Goal: Information Seeking & Learning: Learn about a topic

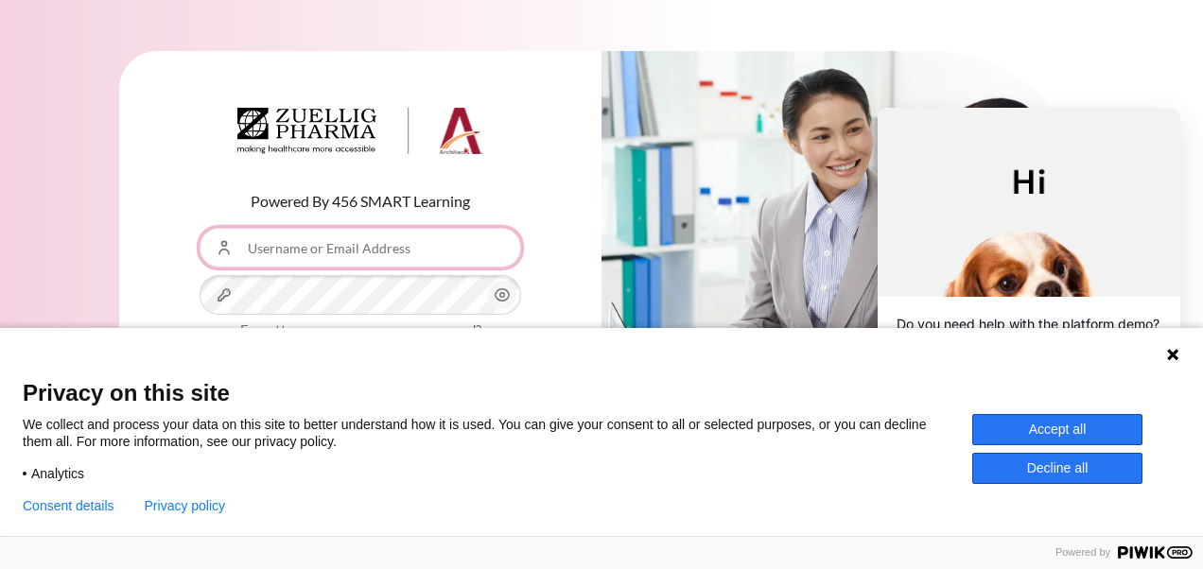
click at [376, 261] on input "Username or Email Address" at bounding box center [361, 248] width 322 height 40
type input "[EMAIL_ADDRESS][DOMAIN_NAME]"
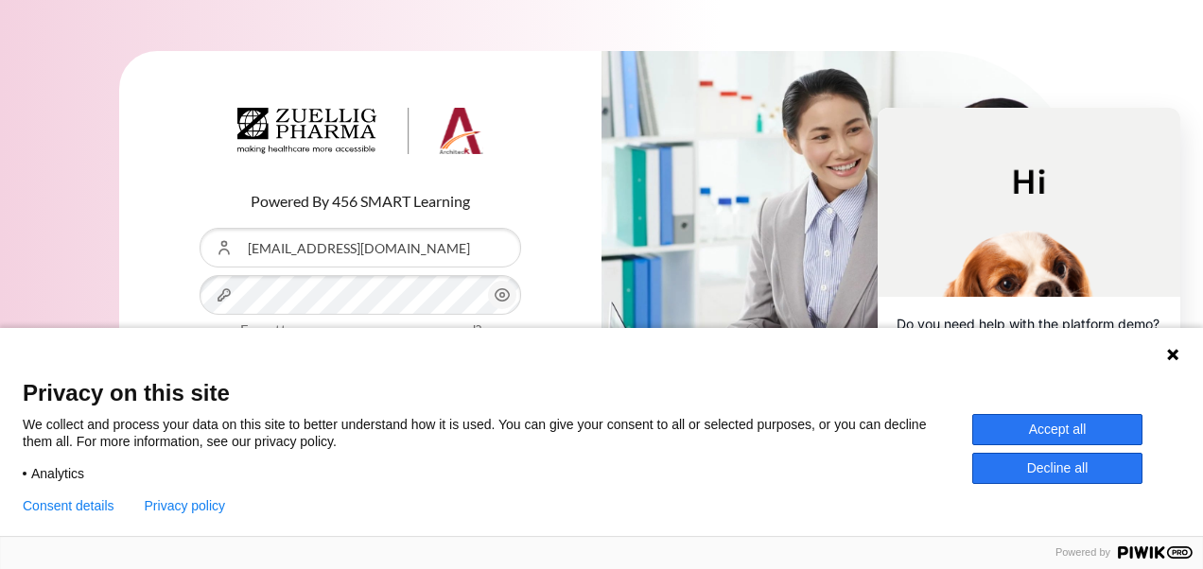
click at [1092, 439] on button "Accept all" at bounding box center [1057, 429] width 170 height 31
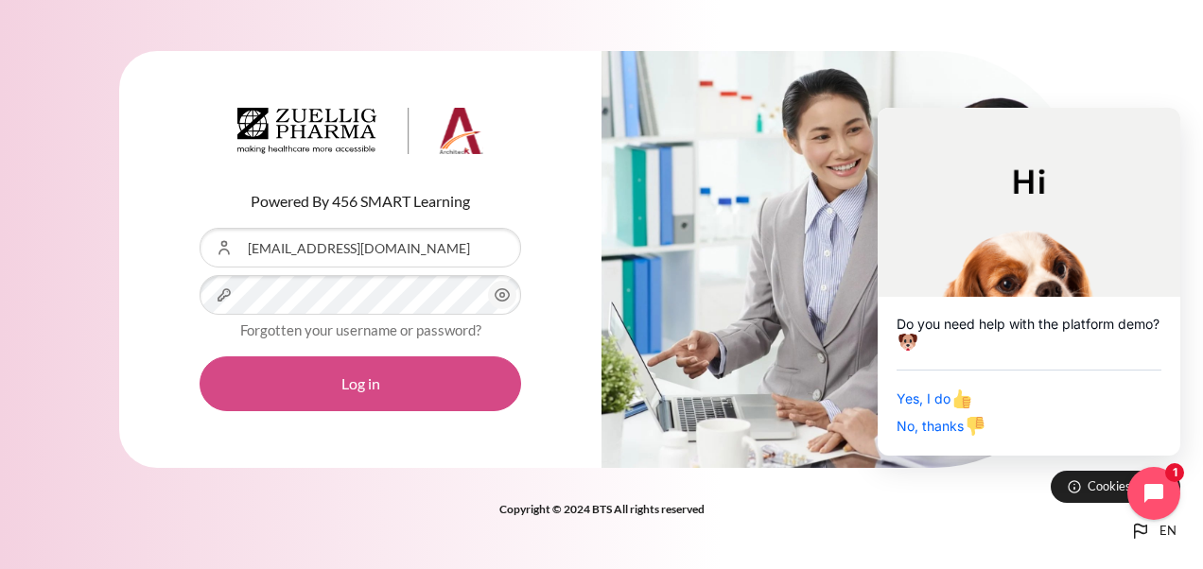
click at [428, 358] on button "Log in" at bounding box center [361, 384] width 322 height 55
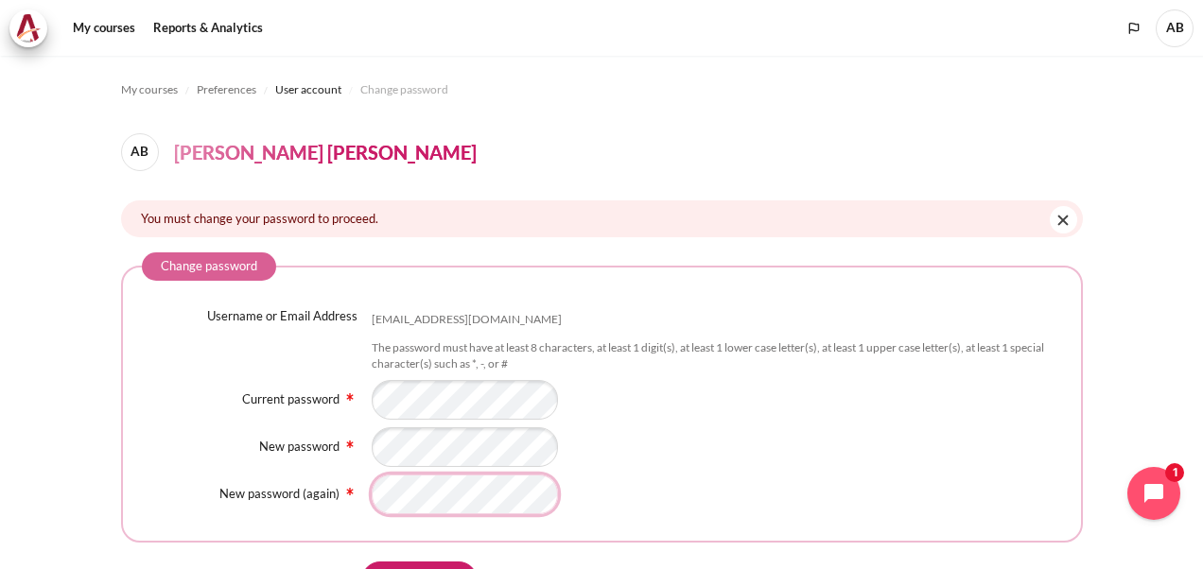
scroll to position [106, 0]
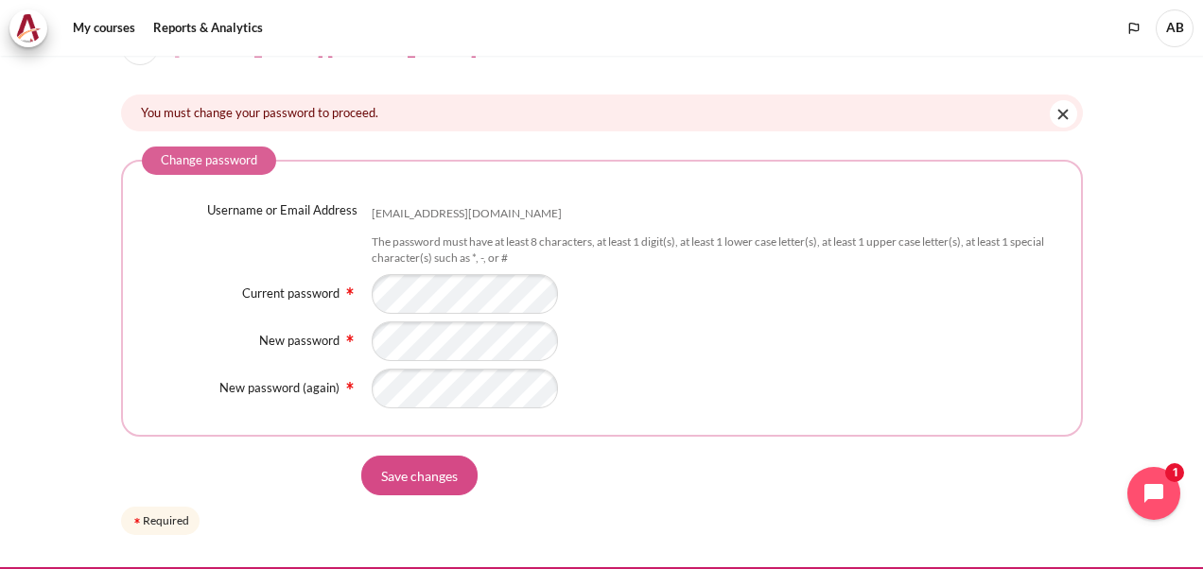
click at [423, 469] on input "Save changes" at bounding box center [419, 476] width 116 height 40
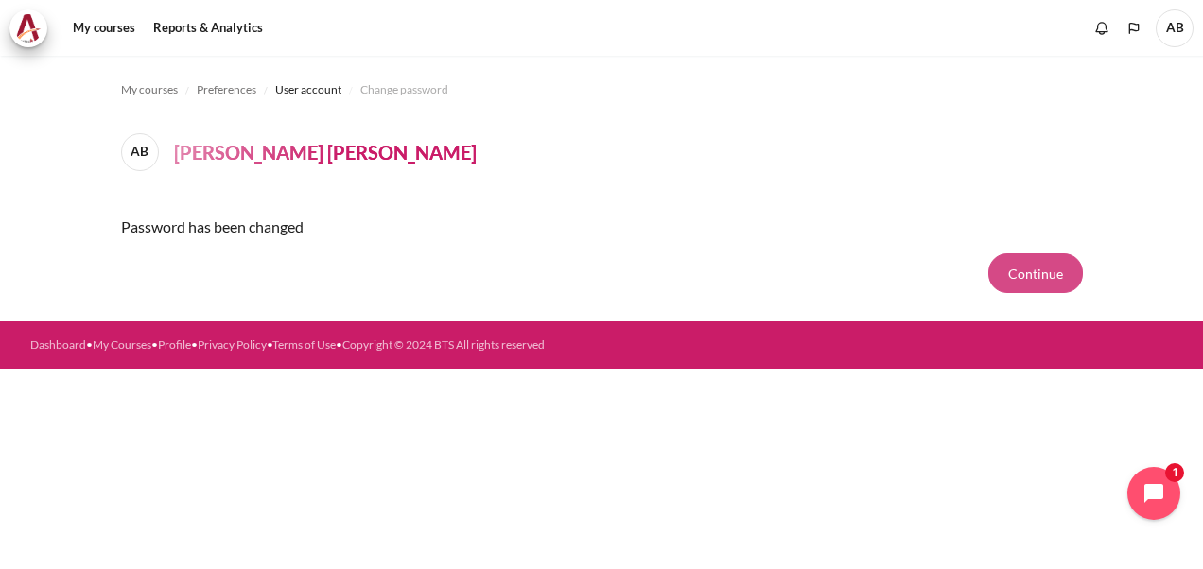
click at [1039, 271] on button "Continue" at bounding box center [1035, 274] width 95 height 40
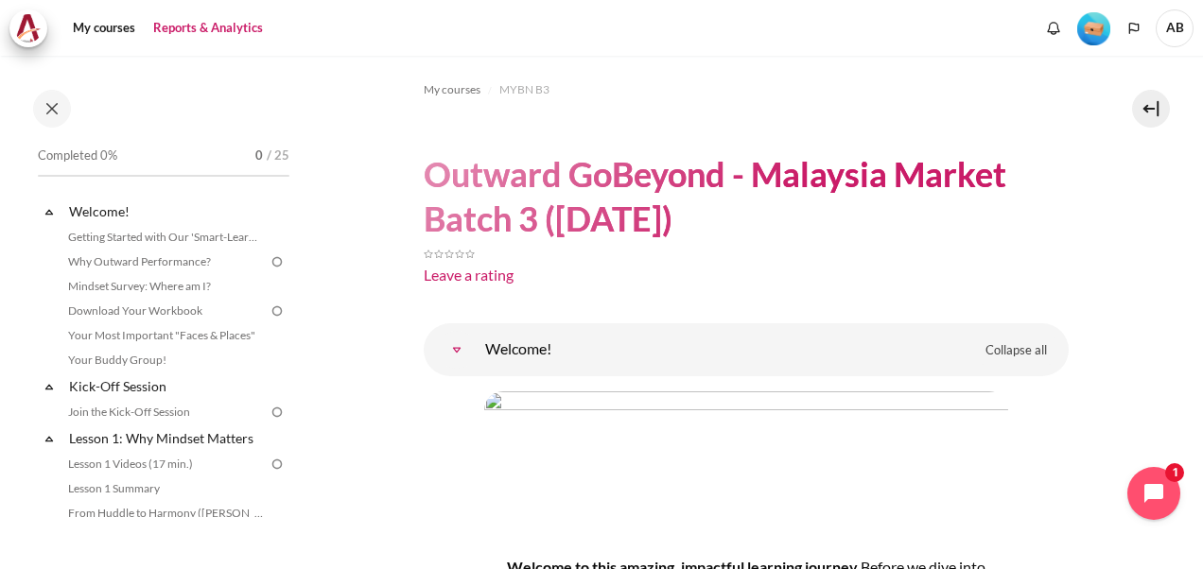
click at [186, 26] on link "Reports & Analytics" at bounding box center [208, 28] width 123 height 38
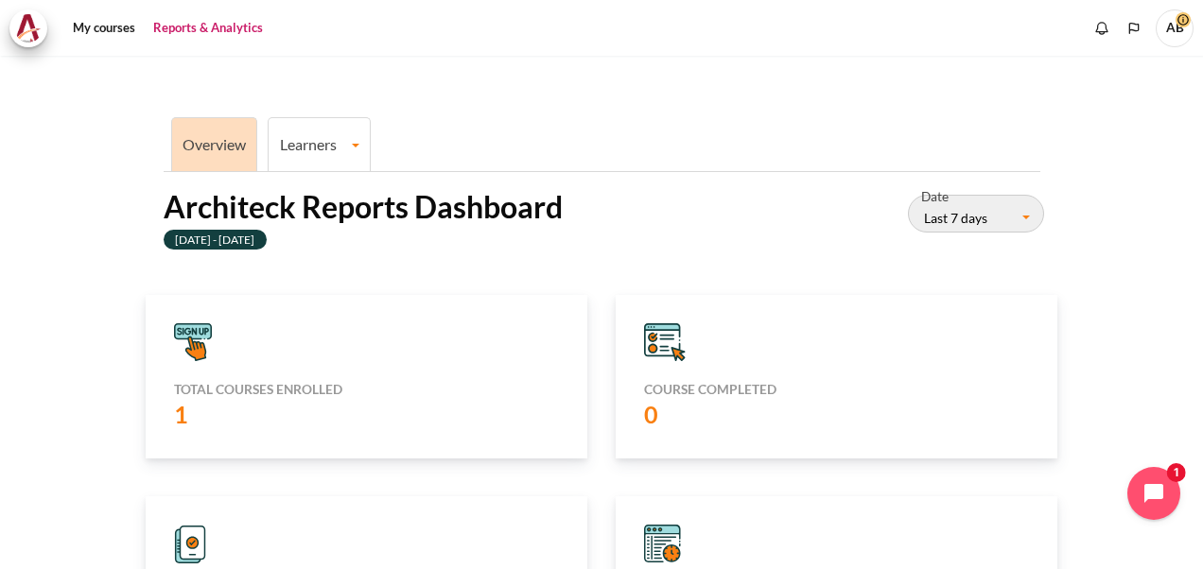
click at [348, 161] on li "Learners Learner Course Progress" at bounding box center [319, 144] width 103 height 54
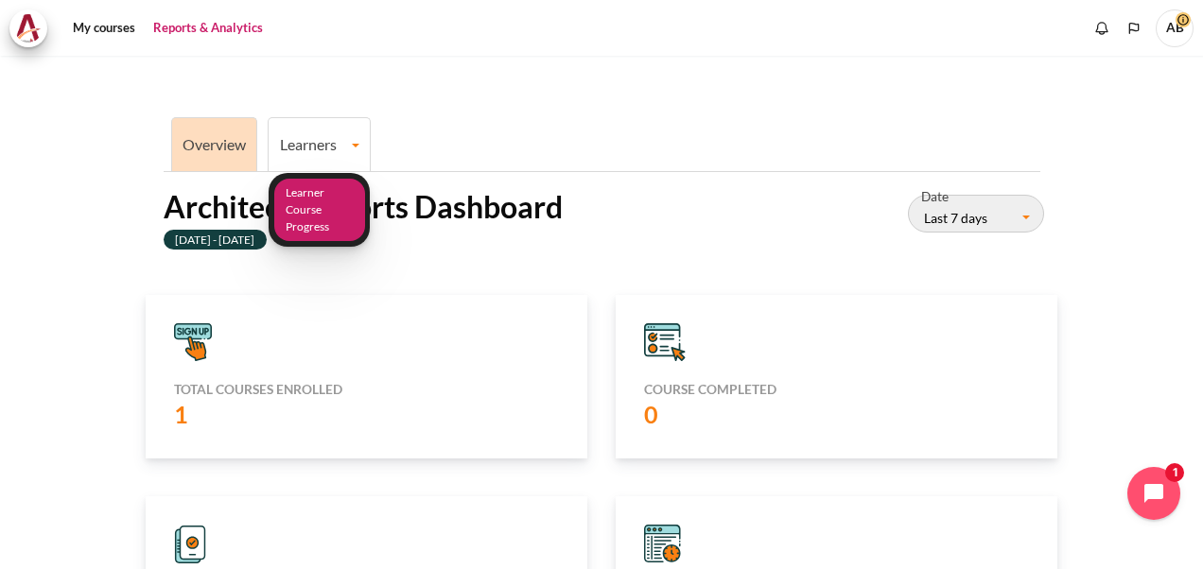
click at [308, 197] on link "Learner Course Progress" at bounding box center [319, 210] width 91 height 63
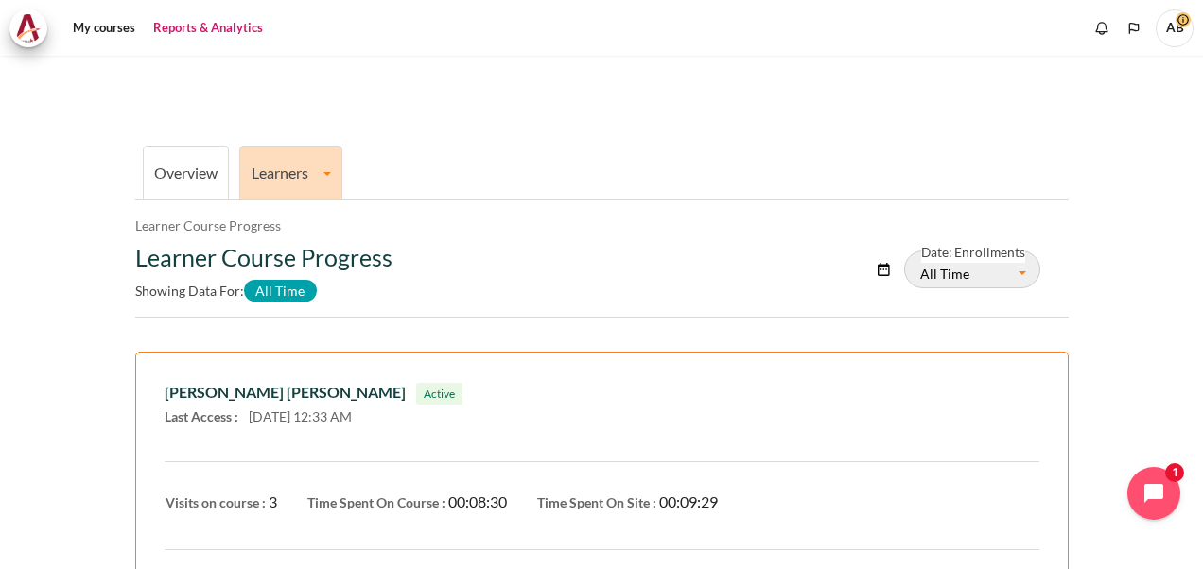
click at [185, 183] on li "Overview" at bounding box center [186, 173] width 87 height 54
click at [185, 30] on link "Reports & Analytics" at bounding box center [208, 28] width 123 height 38
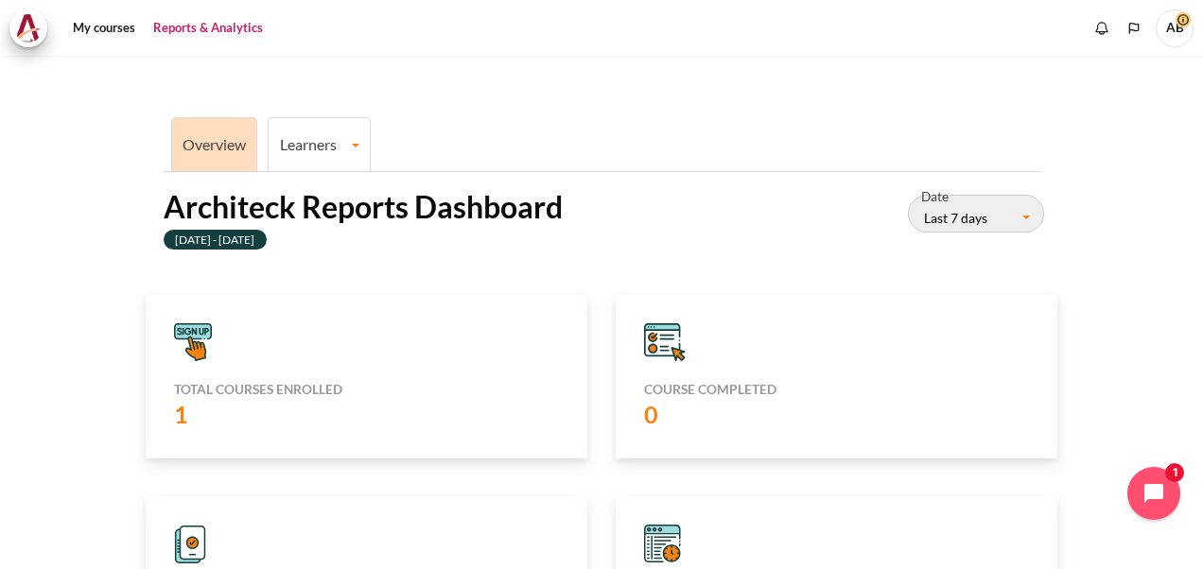
click at [197, 142] on link "Overview" at bounding box center [214, 144] width 63 height 18
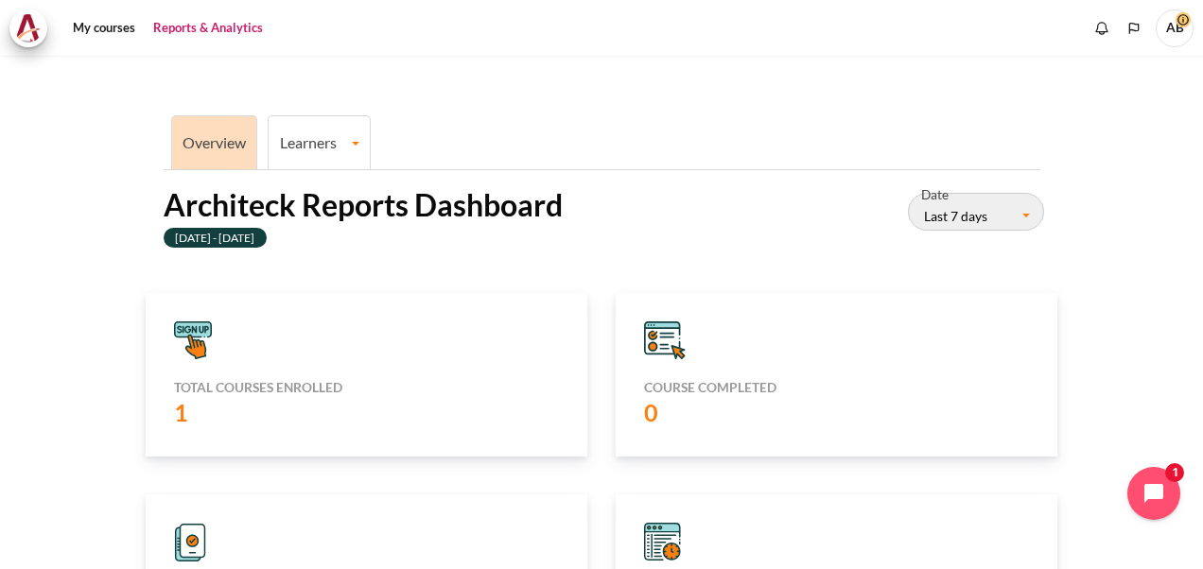
click at [242, 32] on link "Reports & Analytics" at bounding box center [208, 28] width 123 height 38
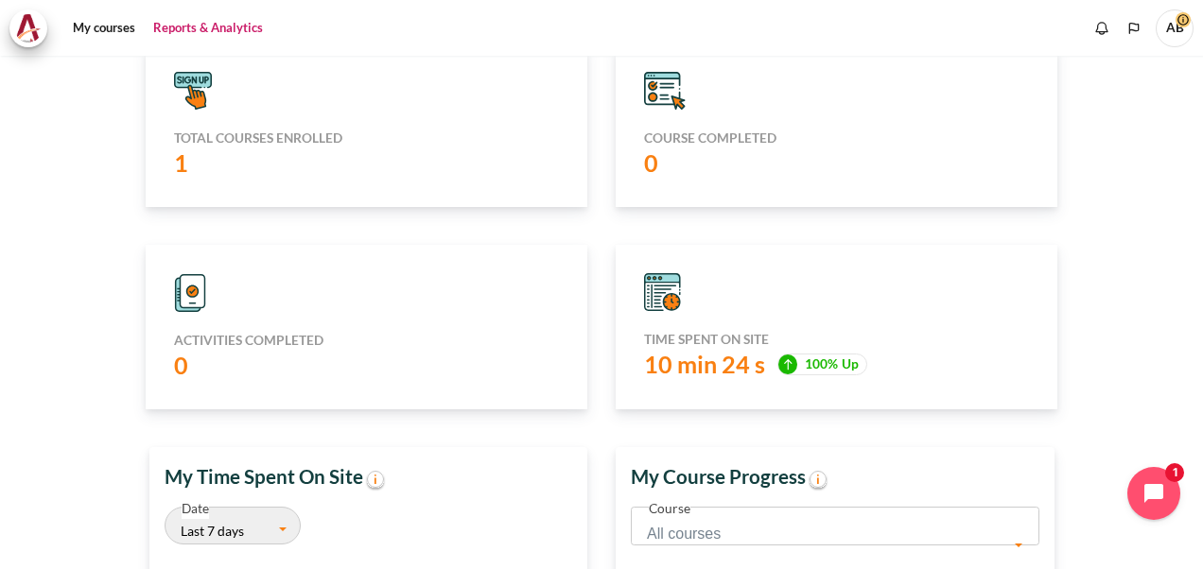
scroll to position [254, 0]
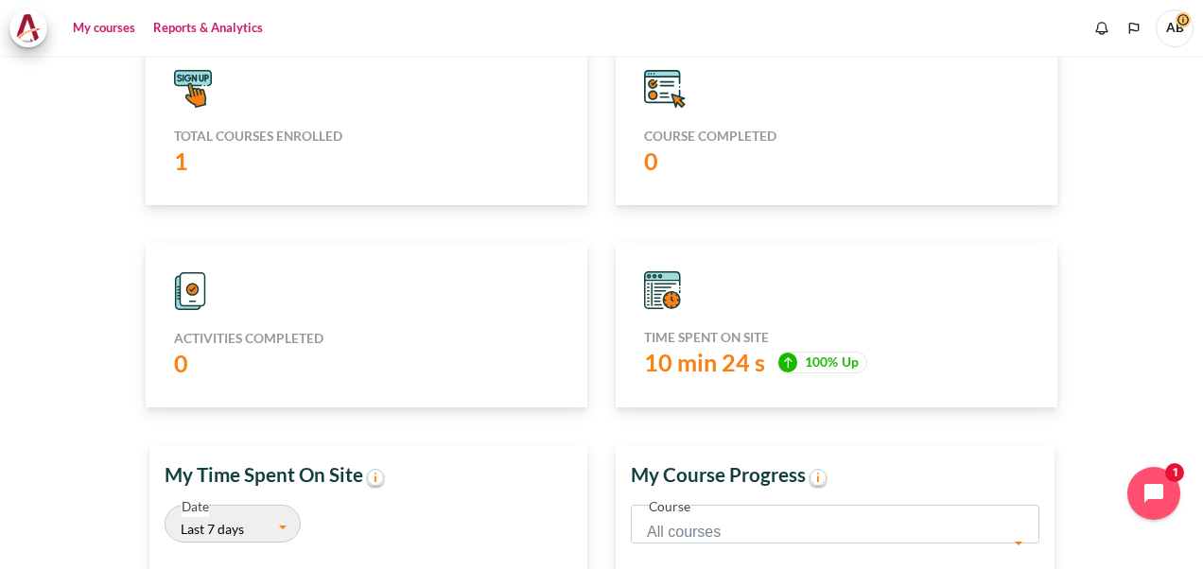
click at [115, 28] on link "My courses" at bounding box center [104, 28] width 76 height 38
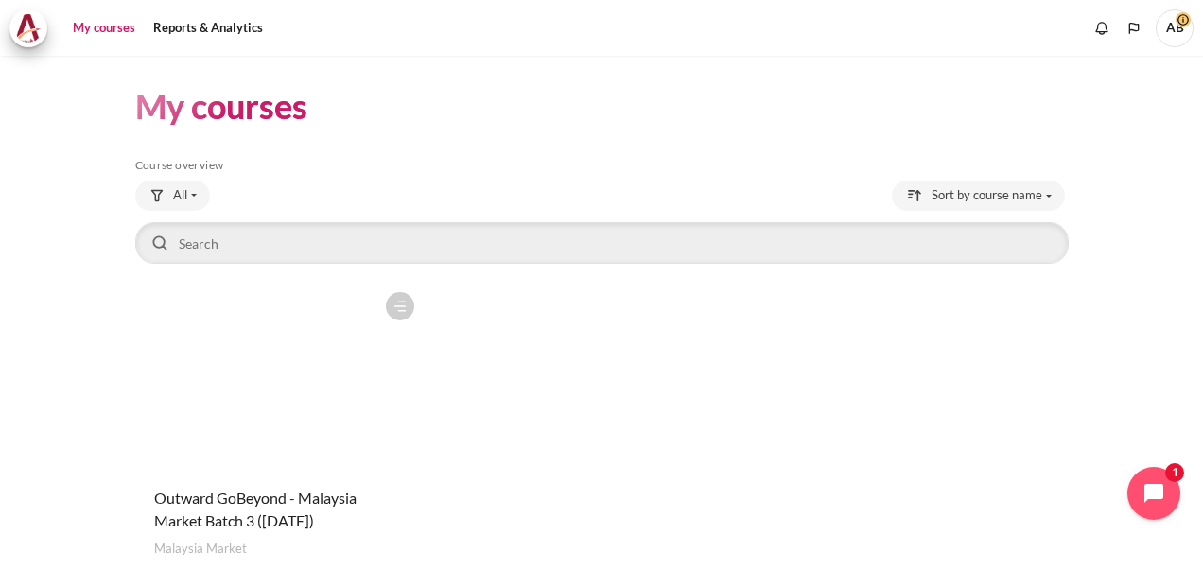
click at [265, 331] on figure "Content" at bounding box center [279, 377] width 289 height 189
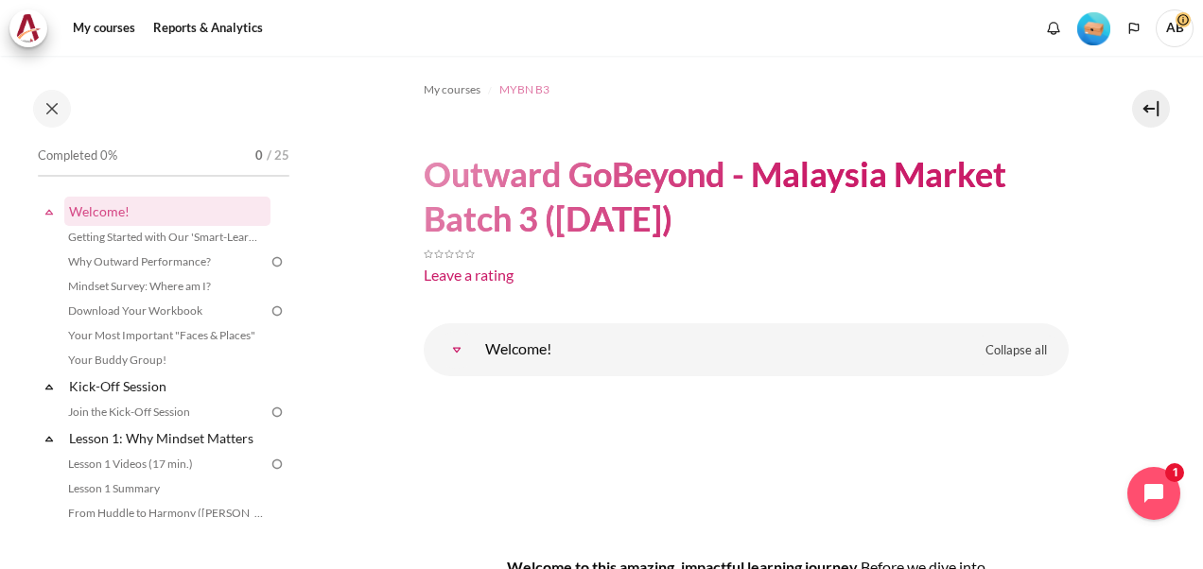
click at [506, 82] on span "MYBN B3" at bounding box center [524, 89] width 50 height 17
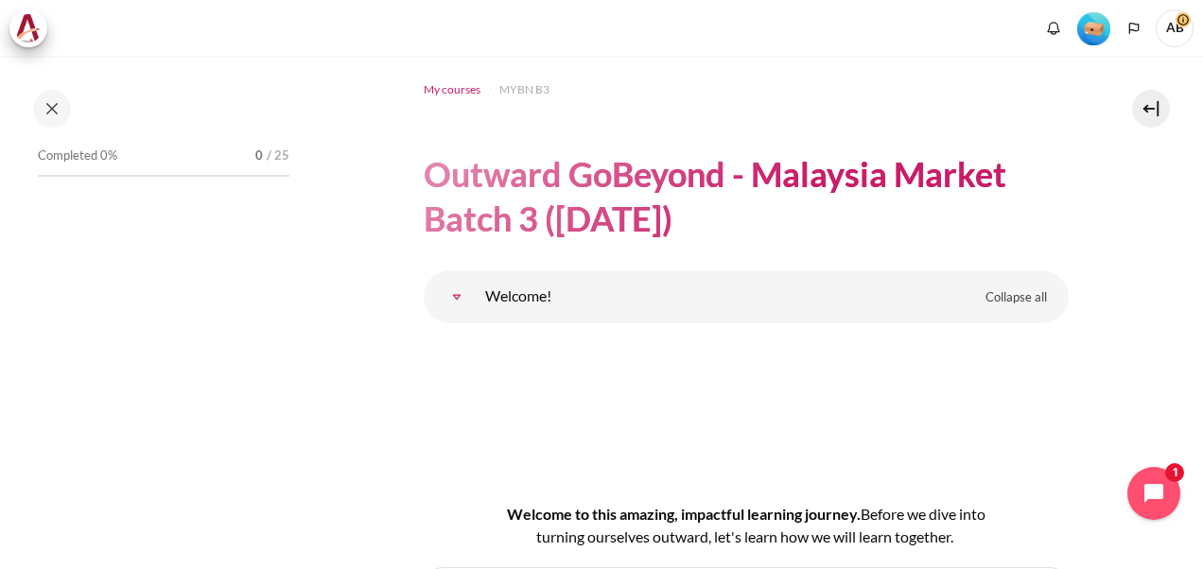
click at [454, 84] on span "My courses" at bounding box center [452, 89] width 57 height 17
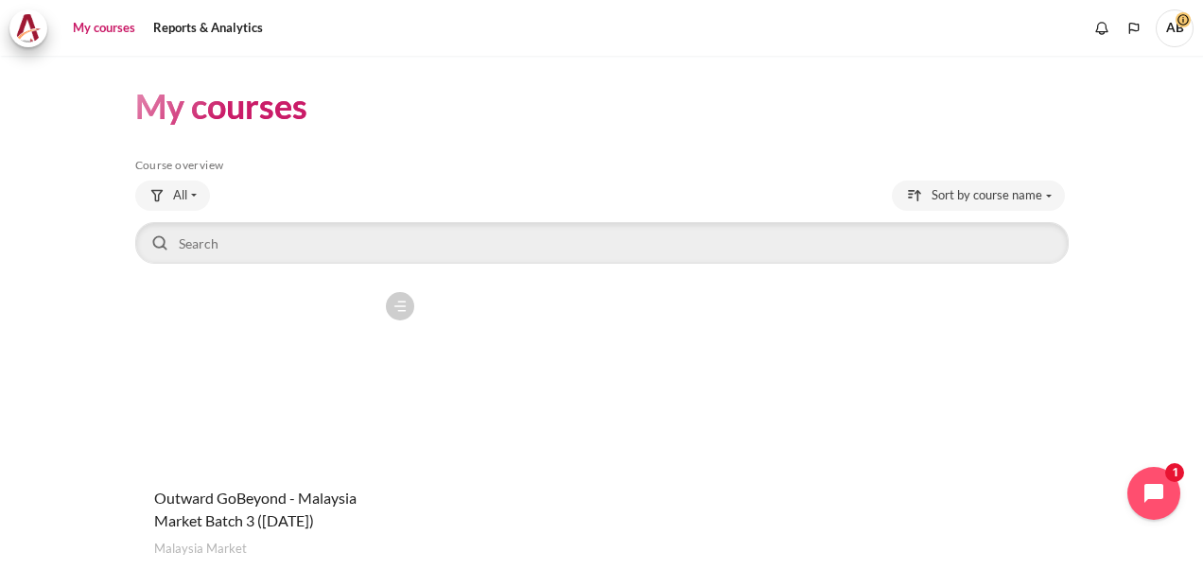
click at [333, 388] on figure "Content" at bounding box center [279, 377] width 289 height 189
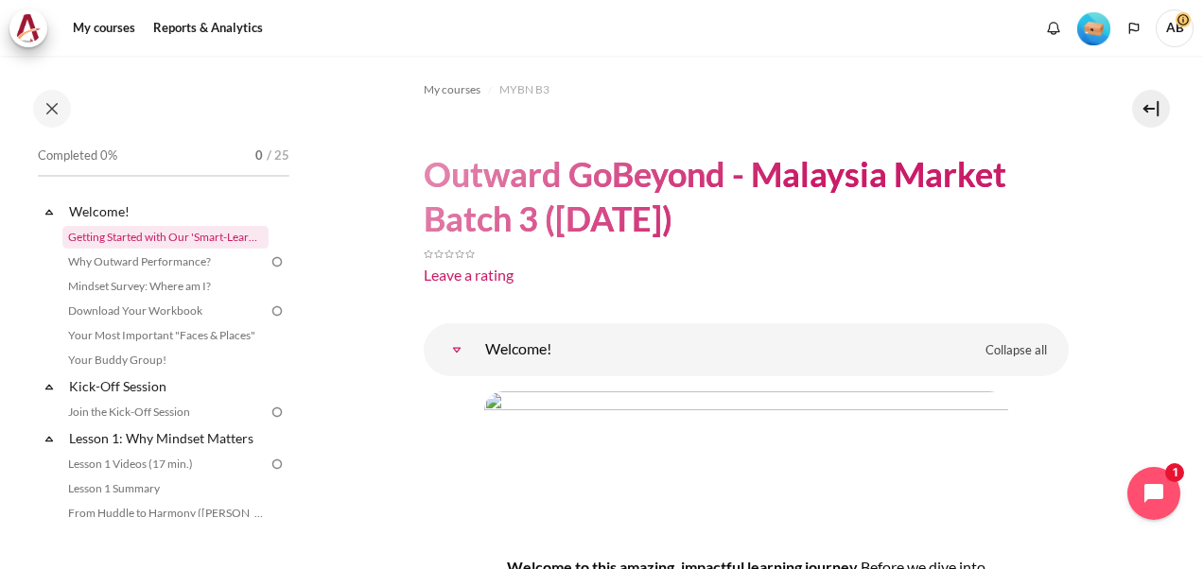
click at [186, 231] on link "Getting Started with Our 'Smart-Learning' Platform" at bounding box center [165, 237] width 206 height 23
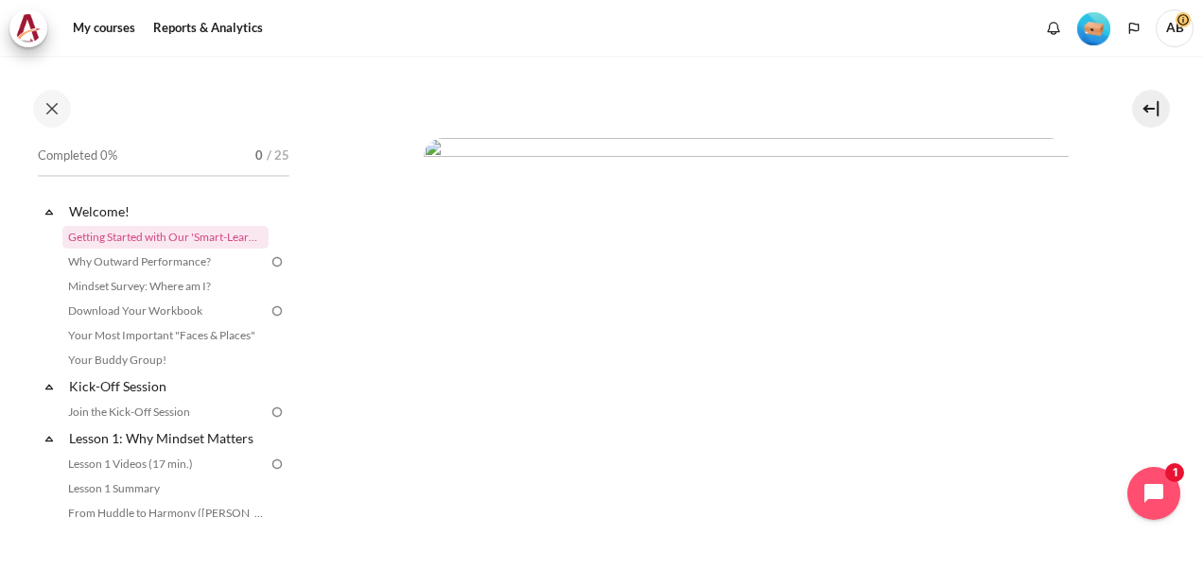
scroll to position [114, 0]
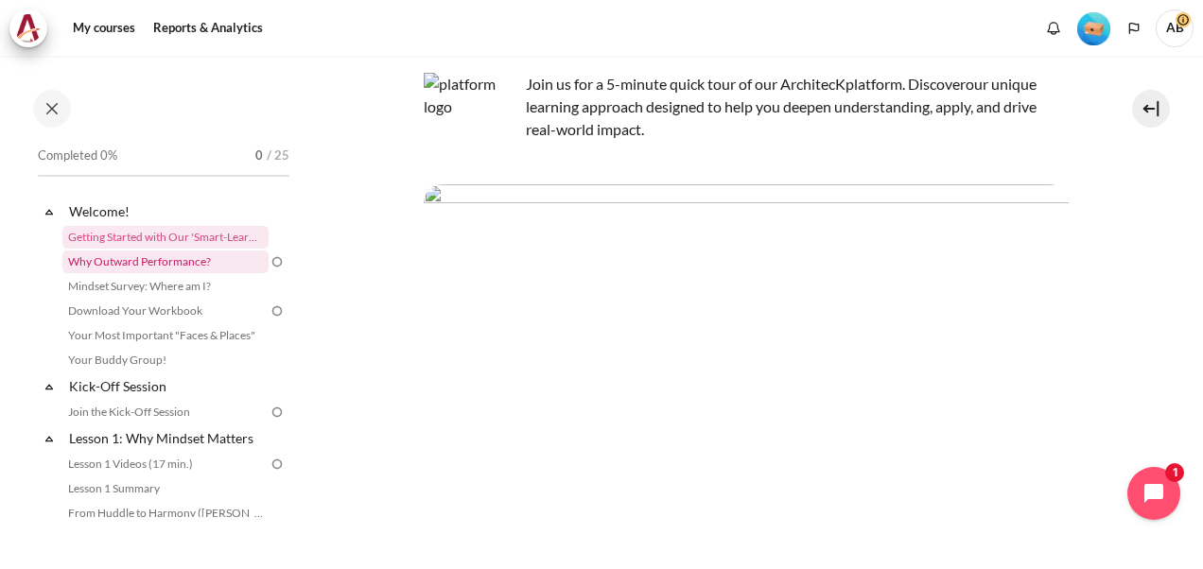
click at [125, 255] on link "Why Outward Performance?" at bounding box center [165, 262] width 206 height 23
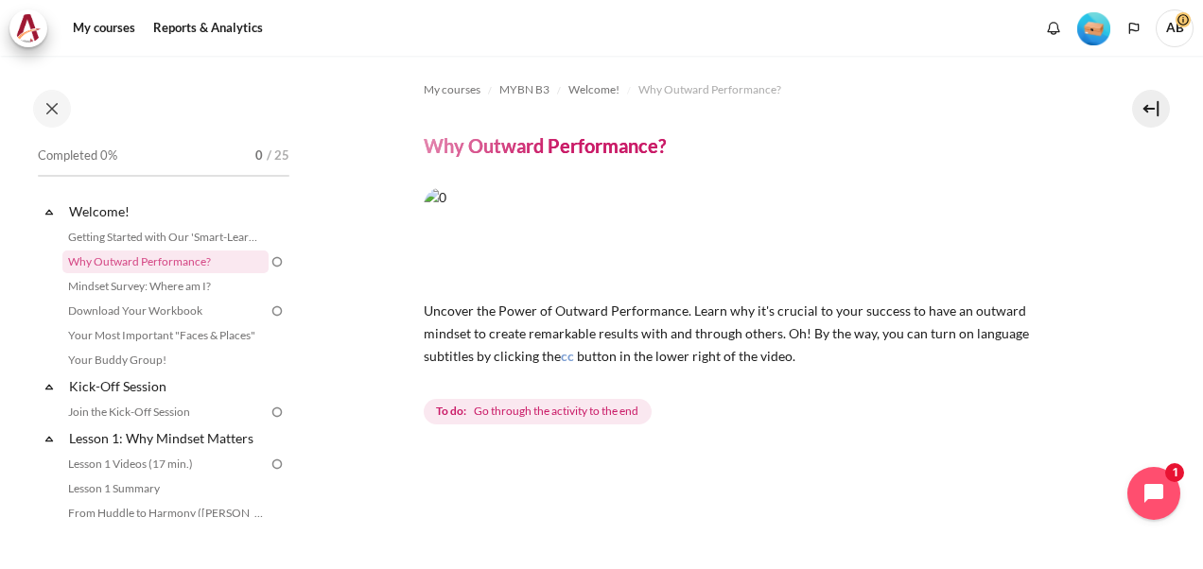
drag, startPoint x: 1190, startPoint y: 135, endPoint x: 1196, endPoint y: 199, distance: 63.6
click at [1196, 199] on div "My courses MYBN B3 Welcome! Why Outward Performance? Why Outward Performance? cc" at bounding box center [601, 313] width 1203 height 514
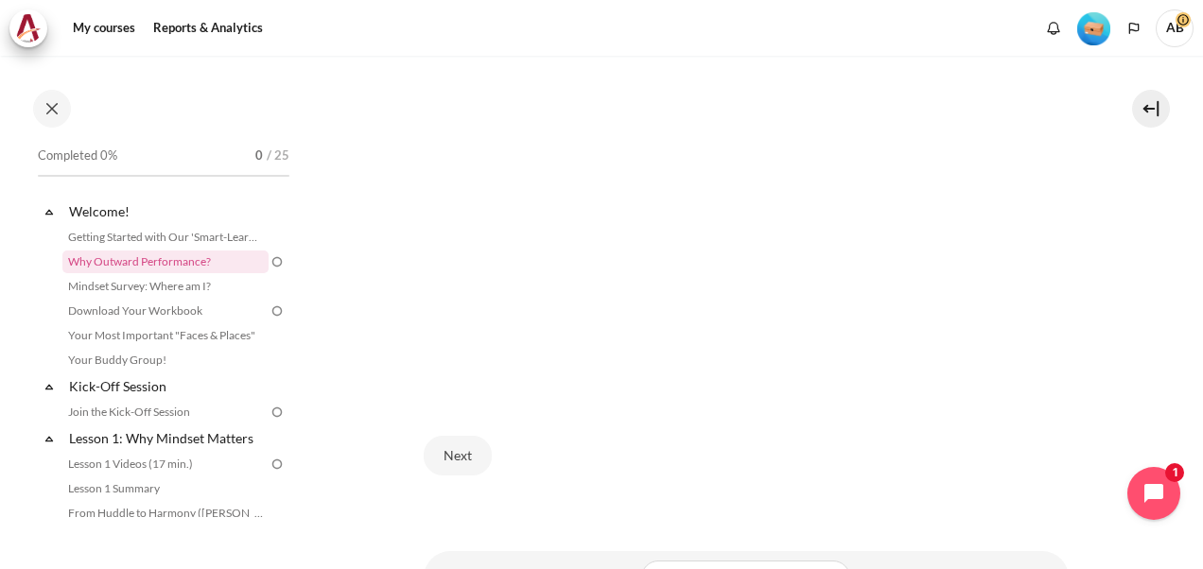
scroll to position [463, 0]
click at [673, 499] on div "Next" at bounding box center [746, 496] width 645 height 78
click at [460, 498] on button "Next" at bounding box center [458, 496] width 68 height 40
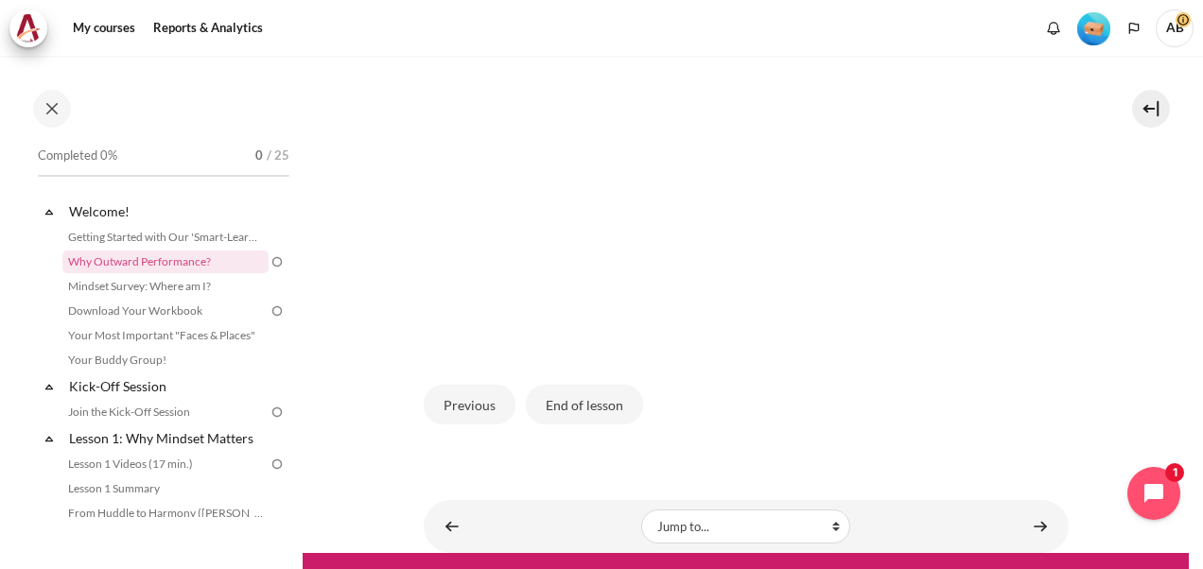
scroll to position [632, 0]
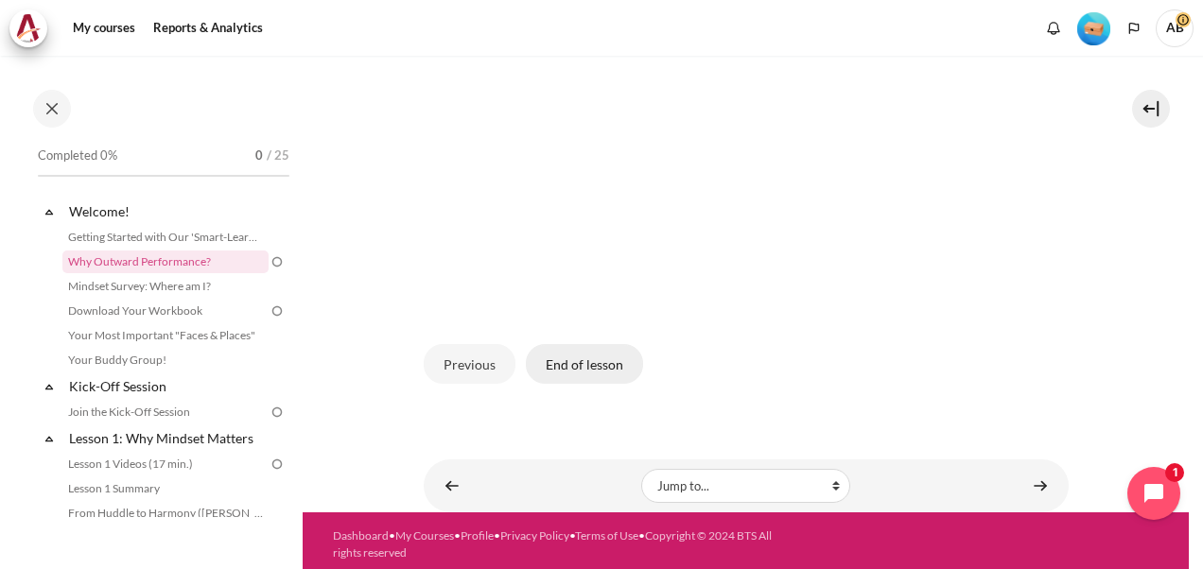
click at [568, 353] on button "End of lesson" at bounding box center [584, 364] width 117 height 40
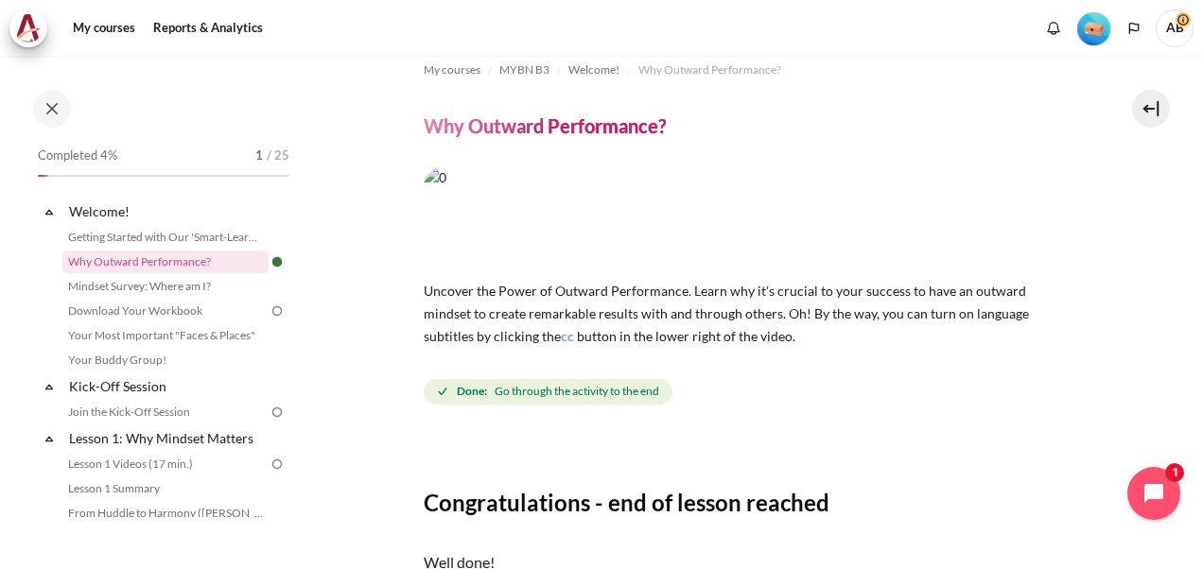
scroll to position [244, 0]
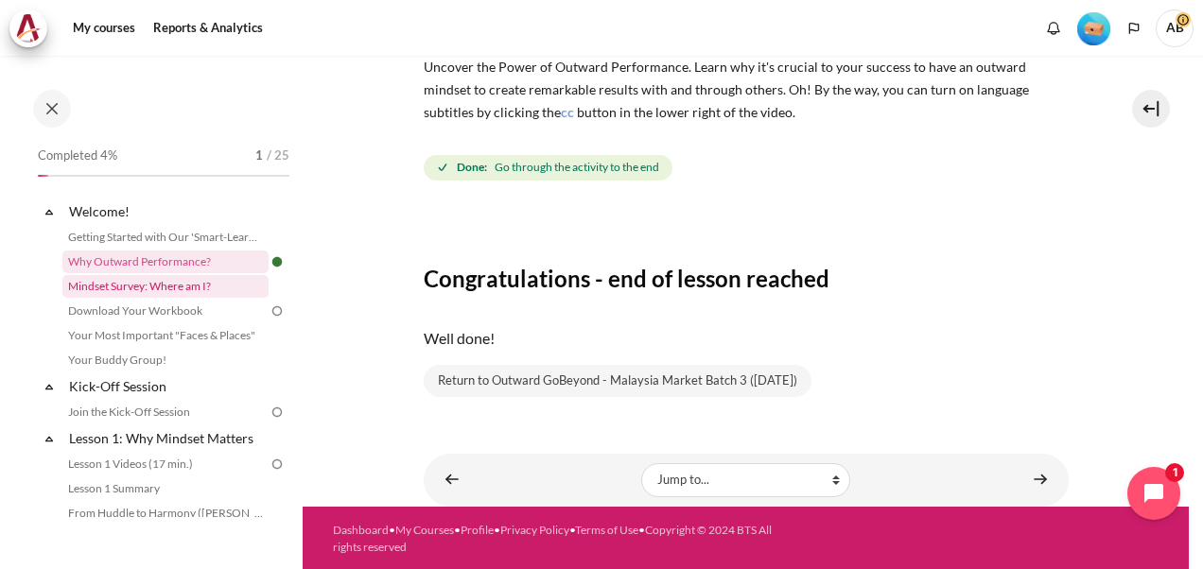
click at [112, 284] on link "Mindset Survey: Where am I?" at bounding box center [165, 286] width 206 height 23
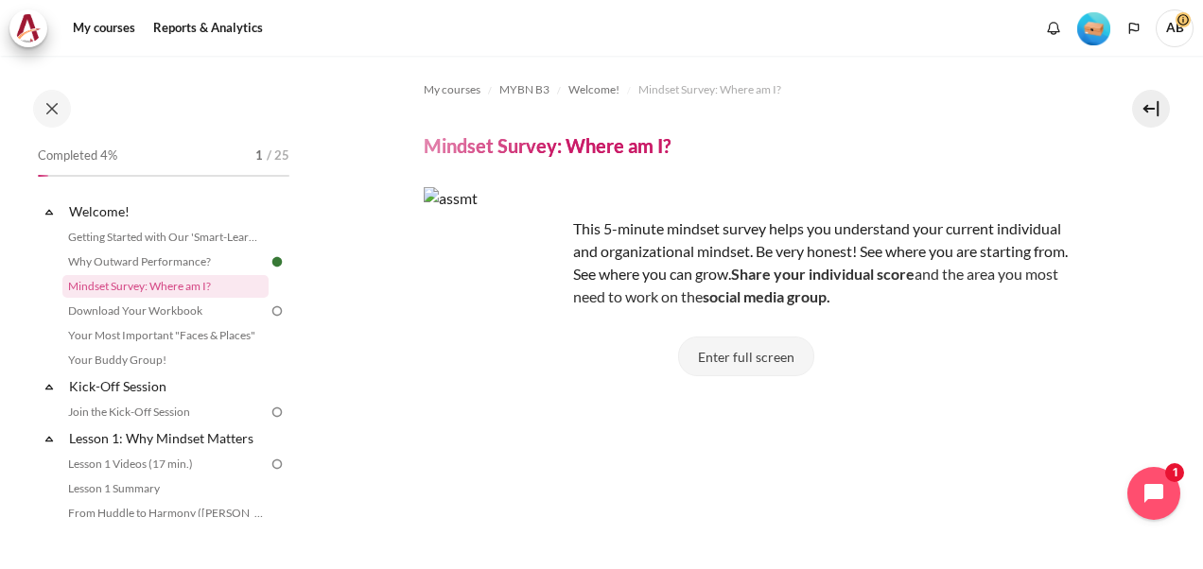
click at [711, 347] on button "Enter full screen" at bounding box center [746, 357] width 136 height 40
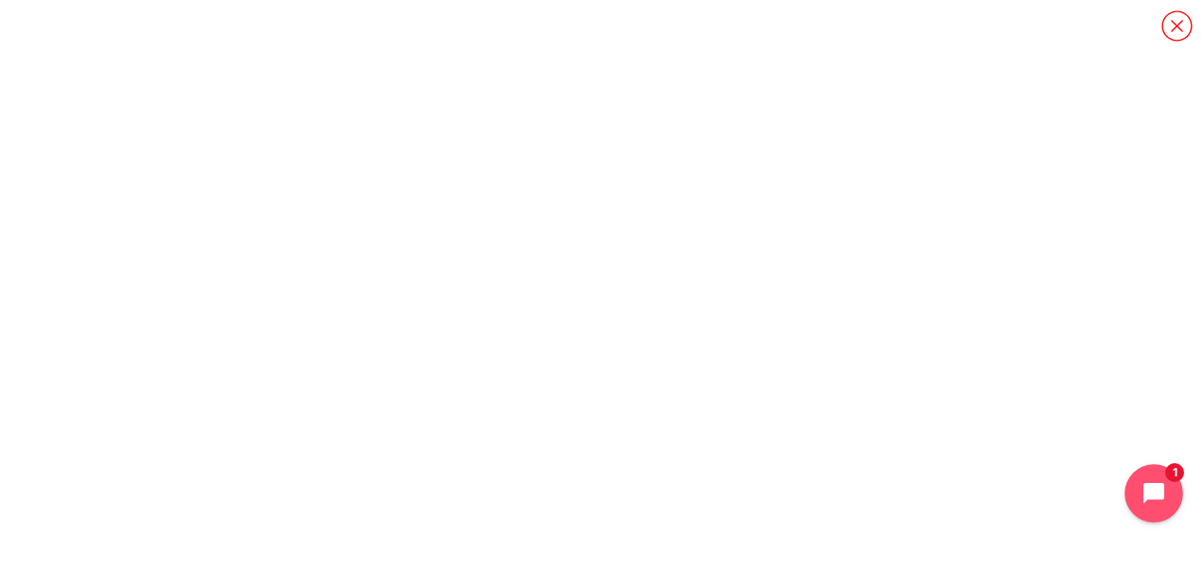
click at [1146, 480] on button "Open chat widget" at bounding box center [1154, 493] width 59 height 59
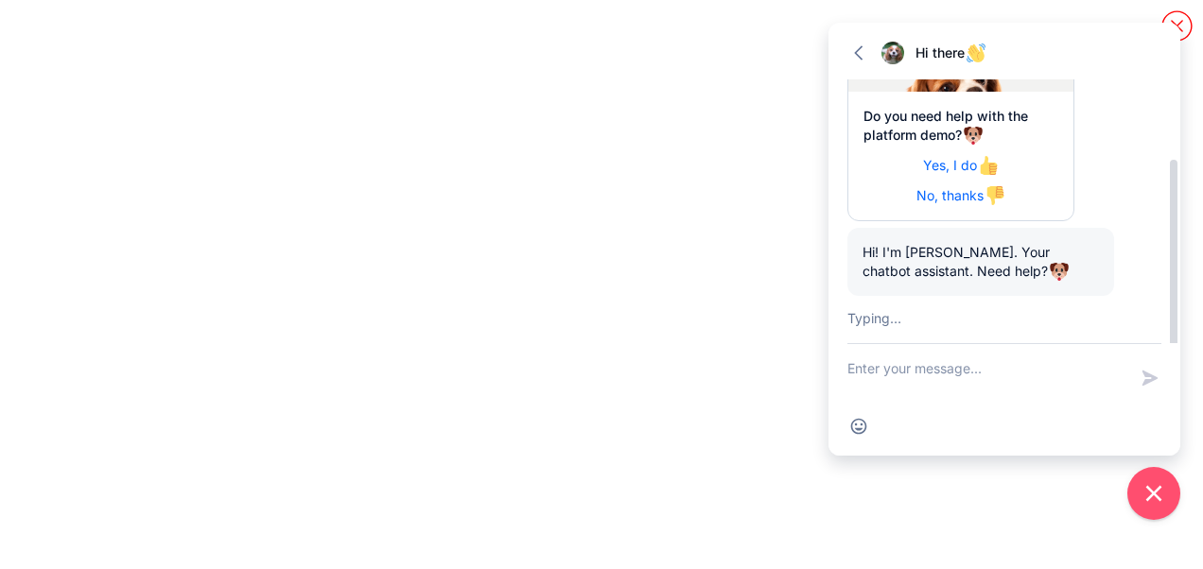
scroll to position [317, 0]
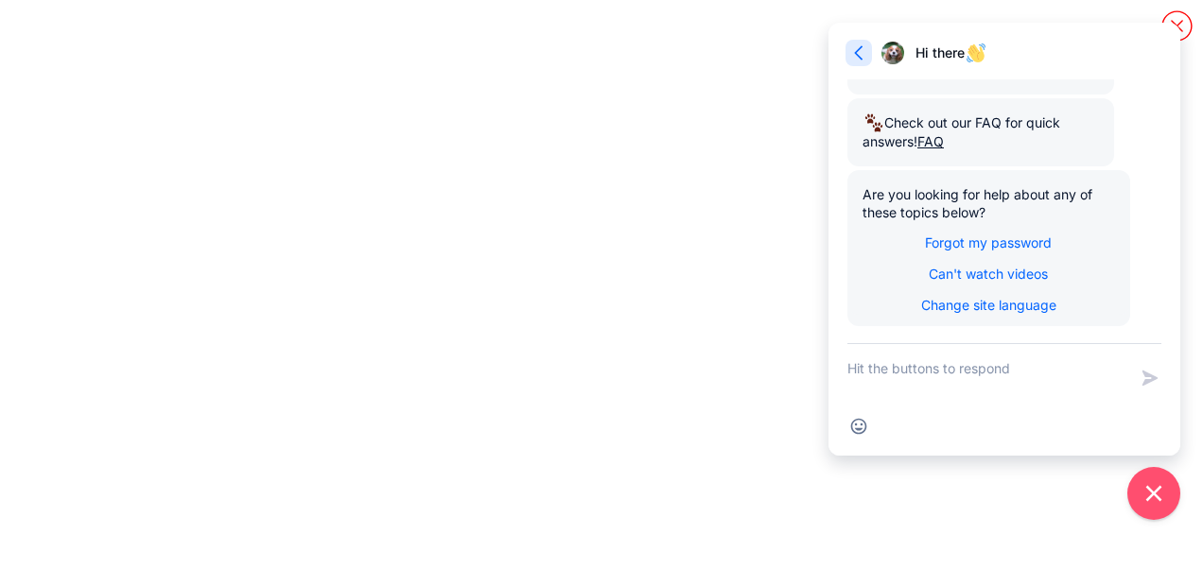
click at [866, 58] on icon "button" at bounding box center [858, 53] width 19 height 19
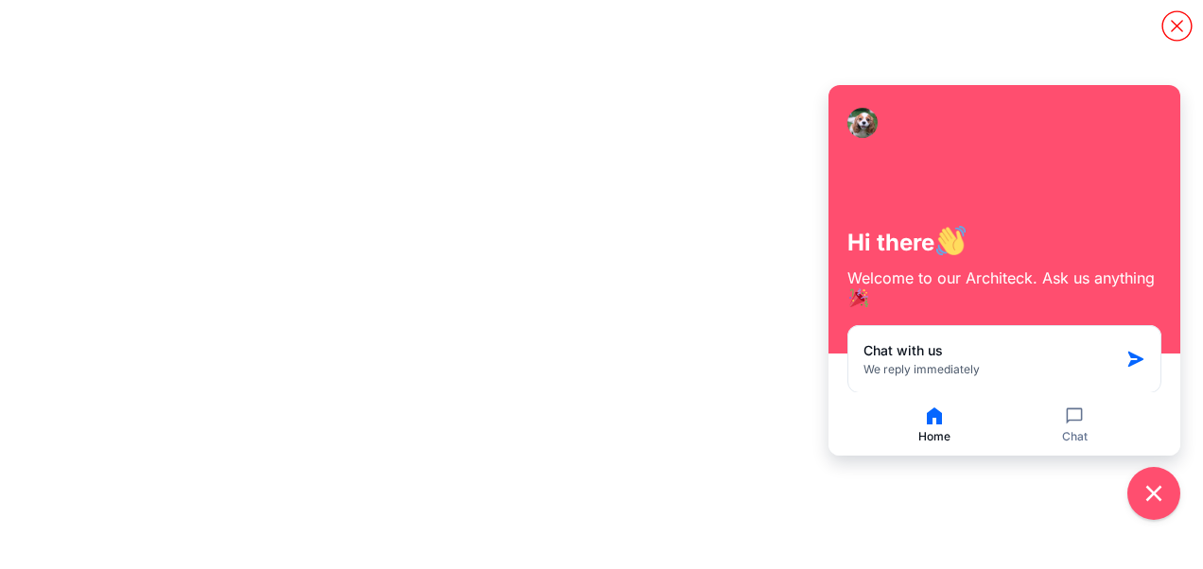
click at [1179, 29] on icon "Content" at bounding box center [1177, 25] width 33 height 33
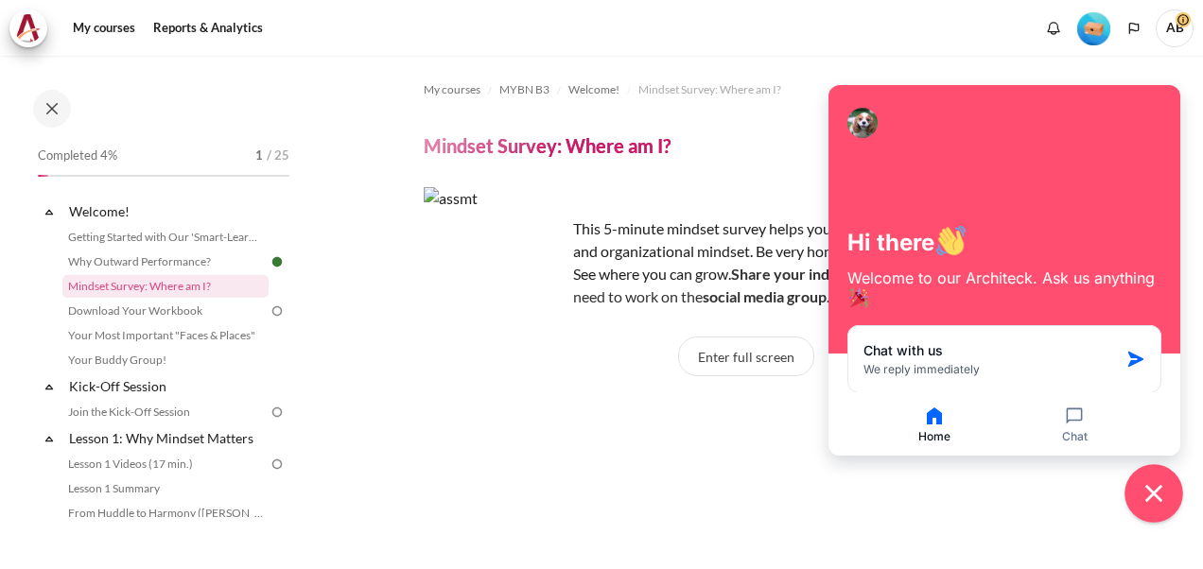
click at [1140, 489] on button "Close chat widget" at bounding box center [1154, 493] width 59 height 59
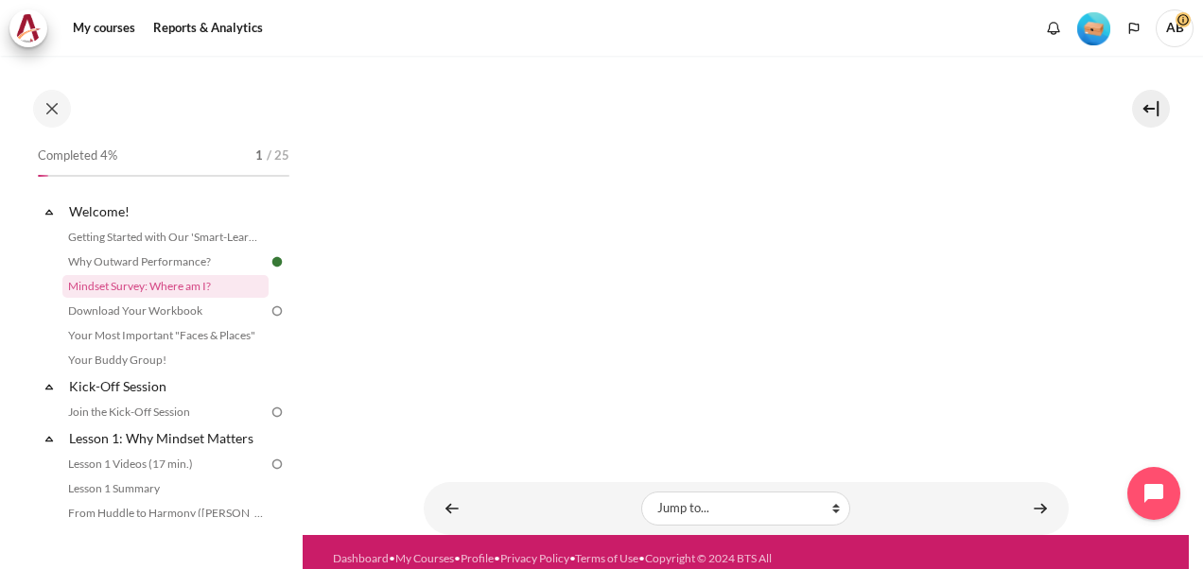
scroll to position [494, 0]
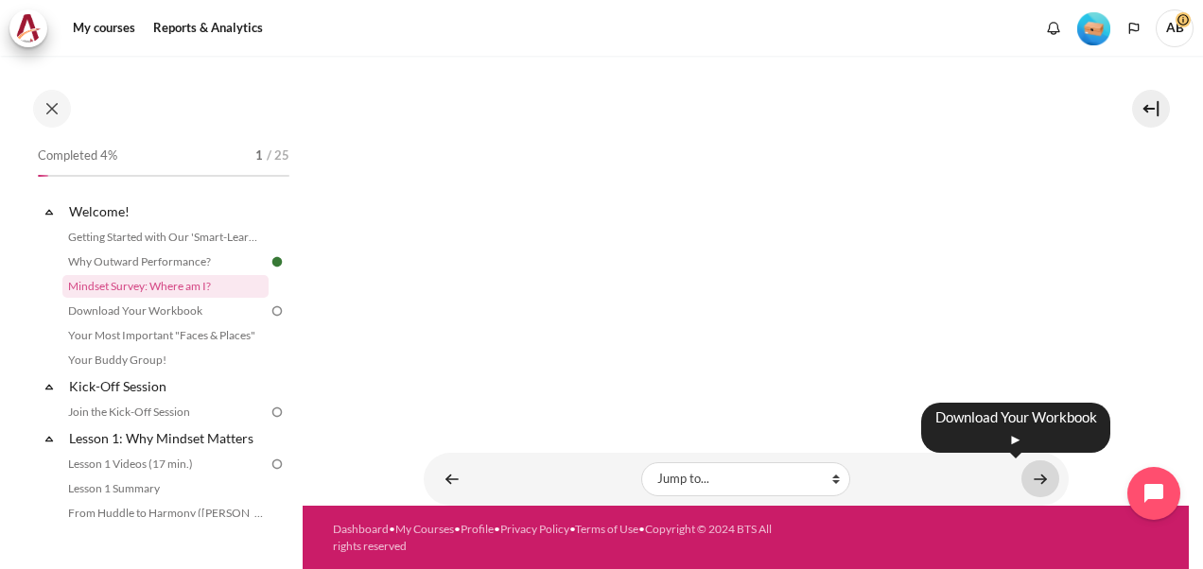
click at [1034, 481] on link "Content" at bounding box center [1041, 479] width 38 height 37
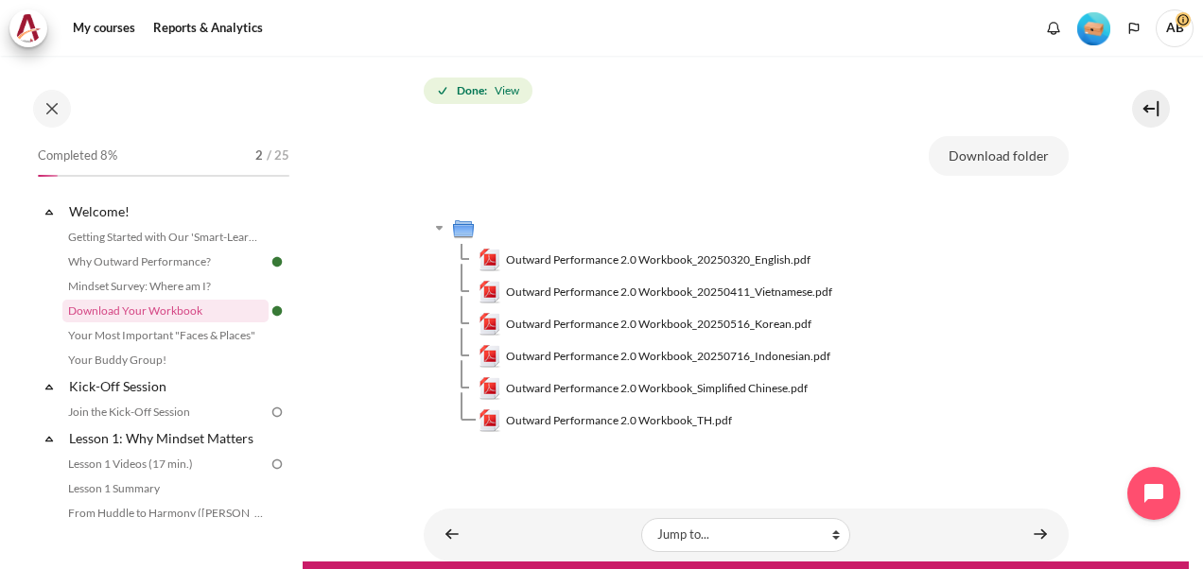
scroll to position [325, 0]
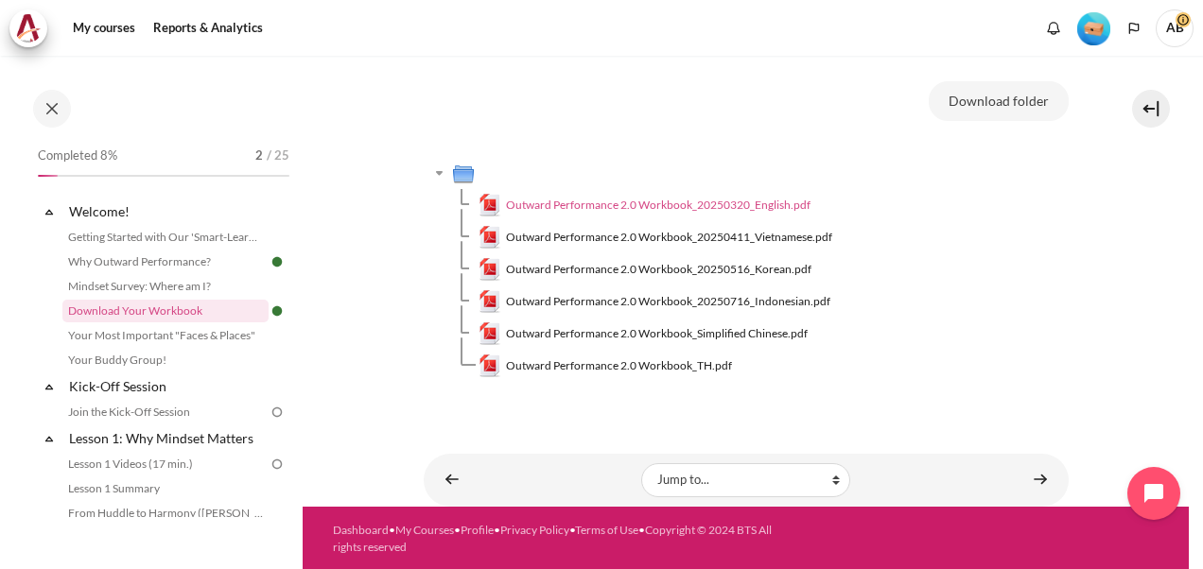
click at [568, 201] on span "Outward Performance 2.0 Workbook_20250320_English.pdf" at bounding box center [658, 205] width 305 height 17
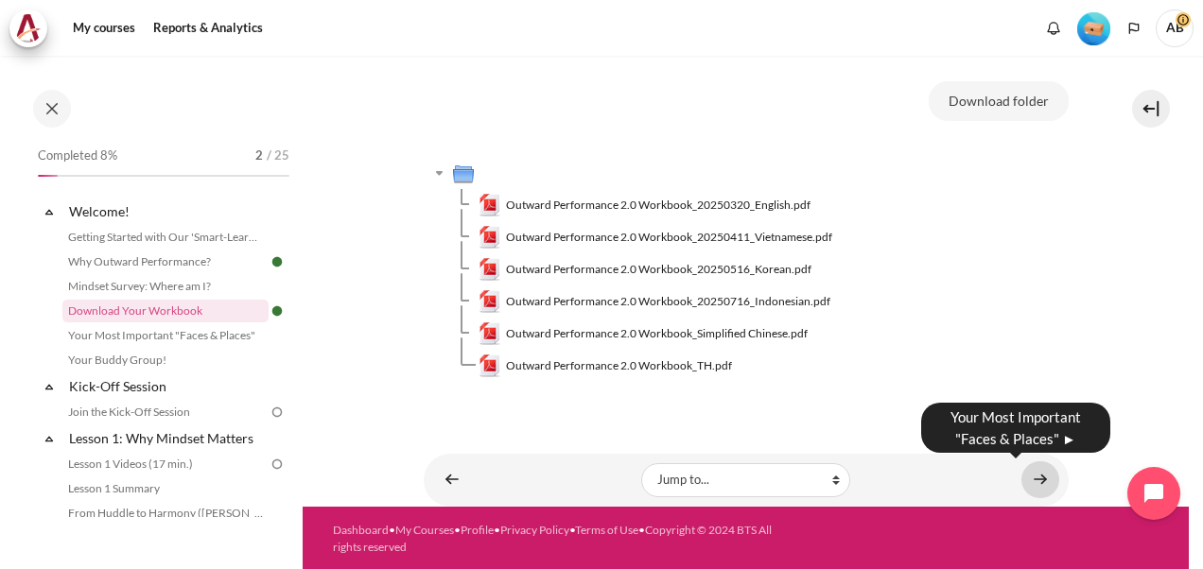
click at [1030, 468] on link "Content" at bounding box center [1041, 480] width 38 height 37
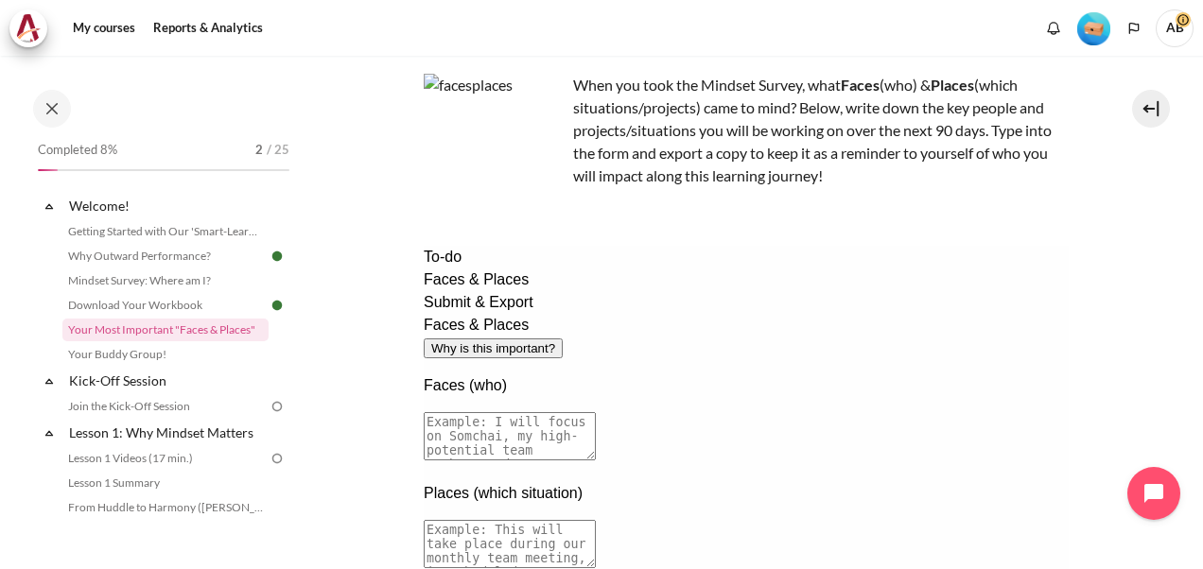
scroll to position [135, 0]
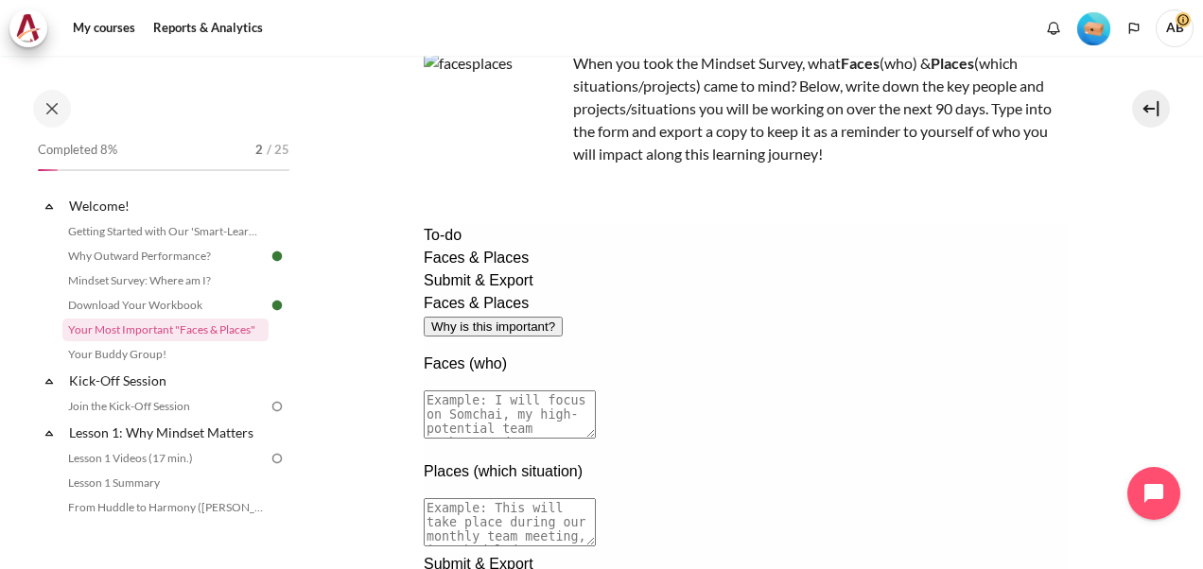
click at [595, 391] on textarea at bounding box center [509, 415] width 172 height 48
drag, startPoint x: 564, startPoint y: 328, endPoint x: 631, endPoint y: 327, distance: 67.2
click at [595, 391] on textarea at bounding box center [509, 415] width 172 height 48
drag, startPoint x: 631, startPoint y: 327, endPoint x: 580, endPoint y: 335, distance: 51.6
click at [580, 391] on textarea at bounding box center [509, 415] width 172 height 48
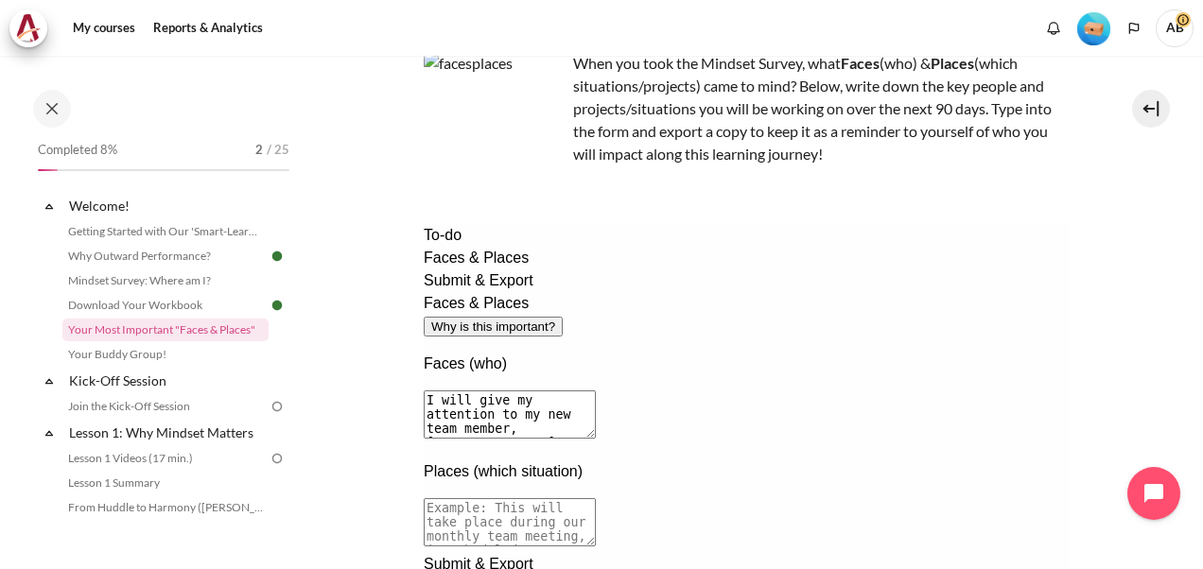
type textarea "I will give my attention to my new team member, Mawaddah. And also Siang Yee wh…"
click at [579, 498] on textarea at bounding box center [509, 522] width 172 height 48
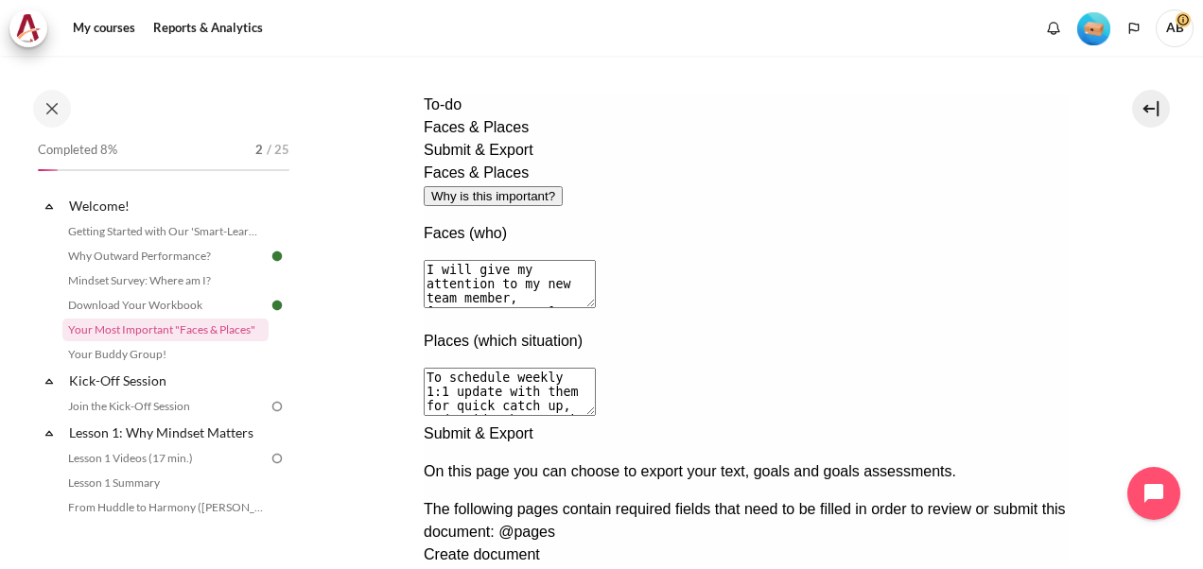
scroll to position [460, 0]
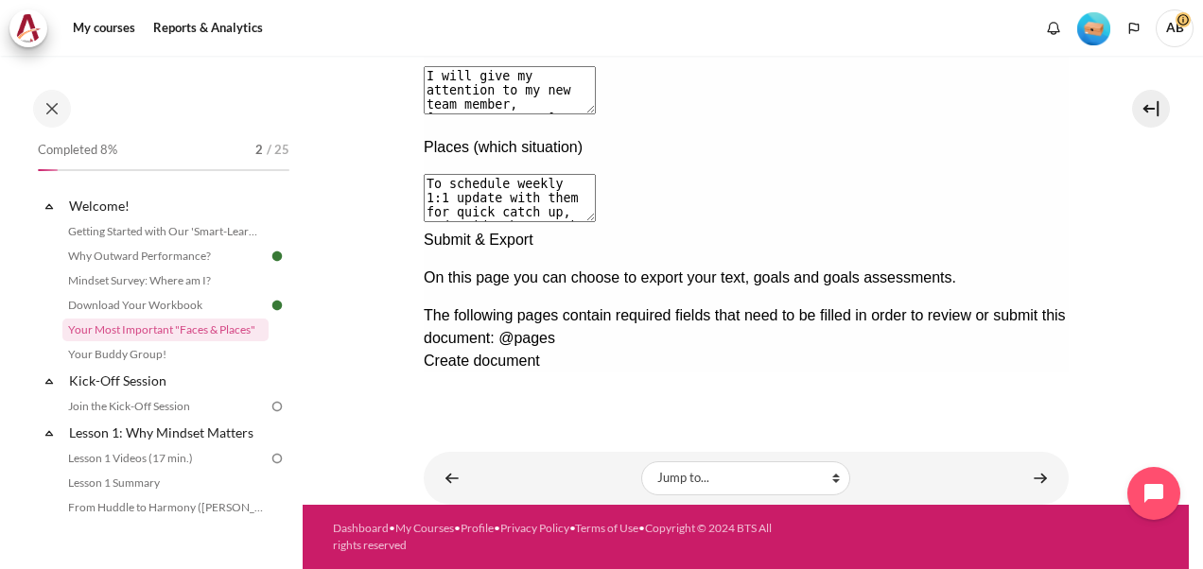
type textarea "To schedule weekly 1:1 update with them for quick catch up, and guide them on t…"
click at [1031, 229] on div "Next documentation step" at bounding box center [745, 229] width 645 height 0
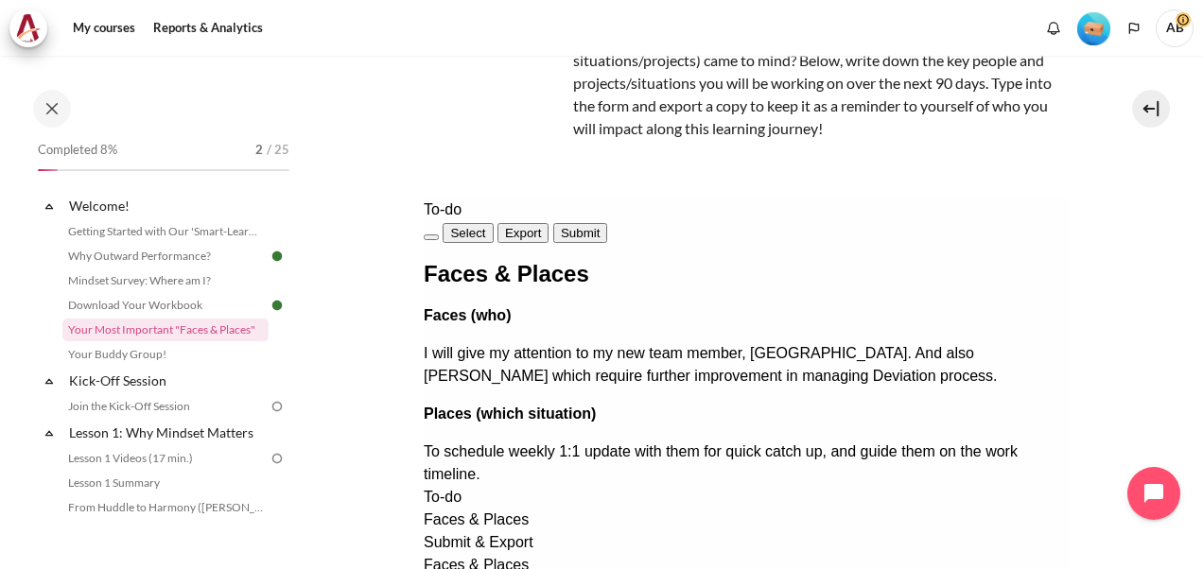
scroll to position [165, 0]
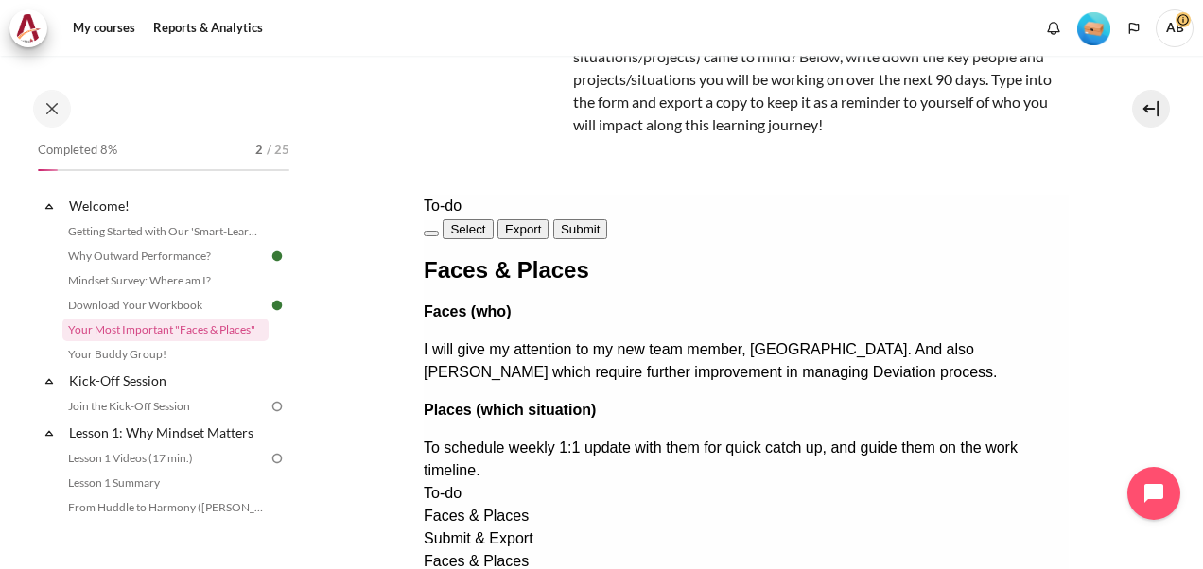
click at [606, 219] on button "Submit" at bounding box center [579, 229] width 54 height 20
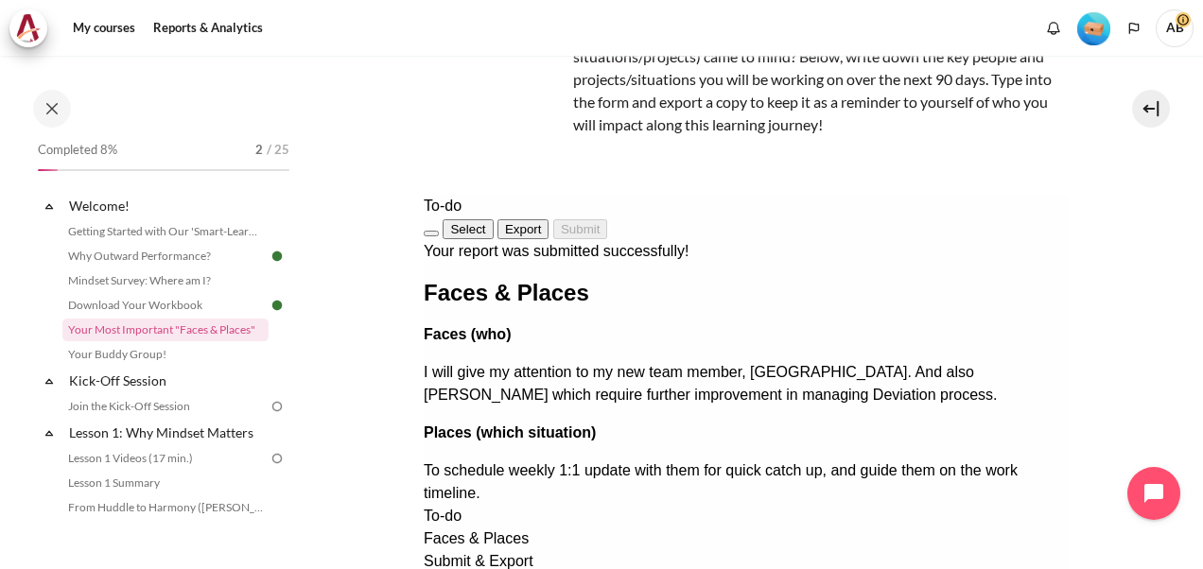
click at [541, 222] on span "Export" at bounding box center [522, 229] width 37 height 14
click at [1068, 246] on section "My courses MYBN B3 Welcome! Your Most Important "Faces & Places" Your Most Impo…" at bounding box center [746, 345] width 886 height 909
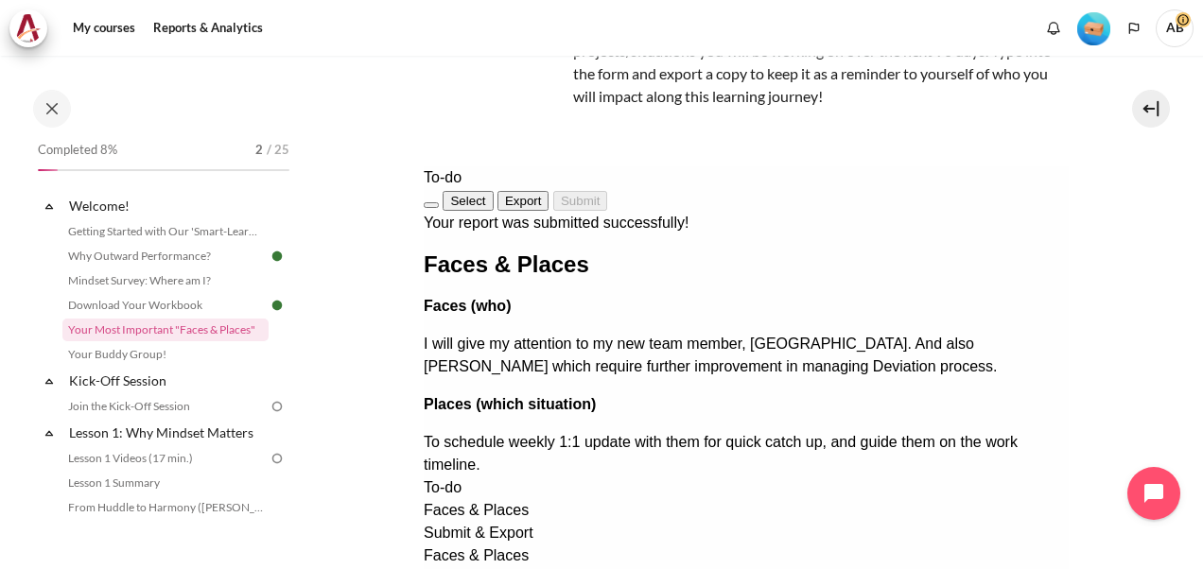
scroll to position [460, 0]
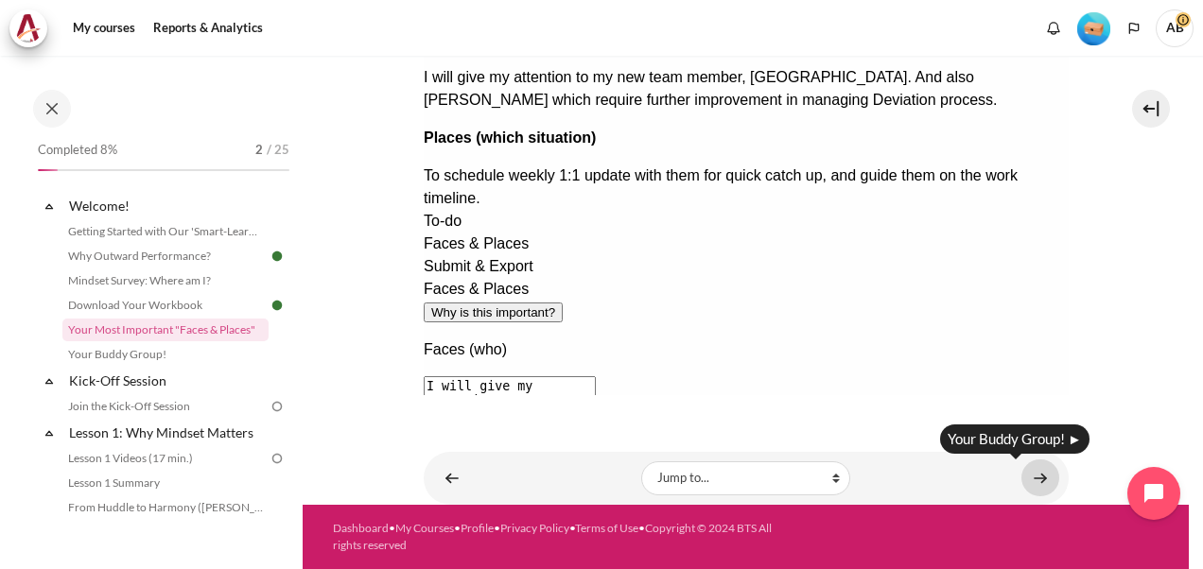
click at [1022, 477] on link "Content" at bounding box center [1041, 478] width 38 height 37
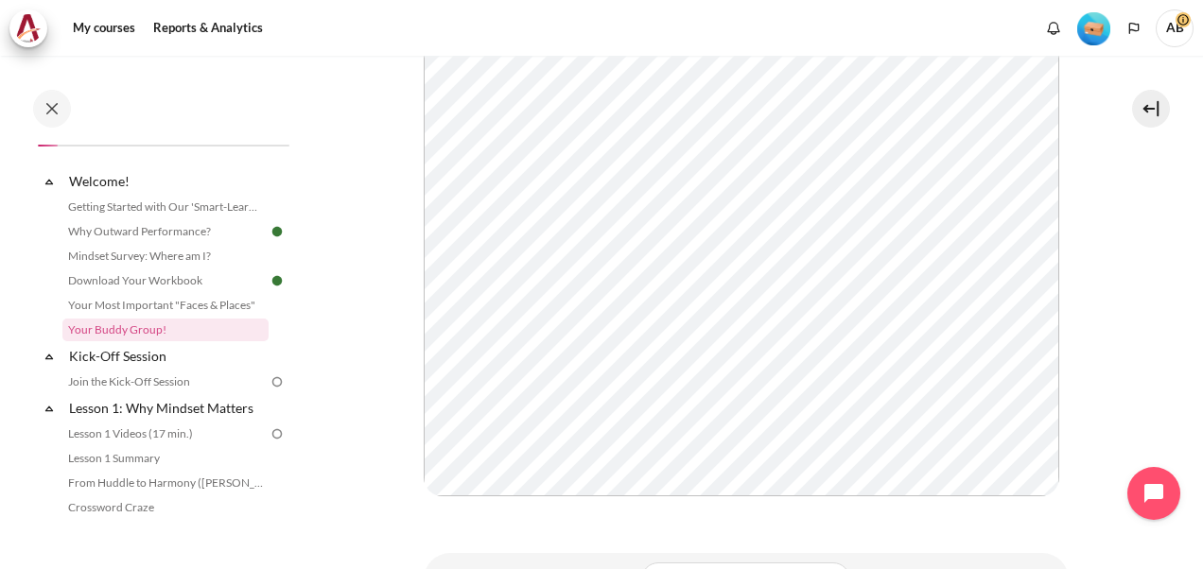
scroll to position [507, 0]
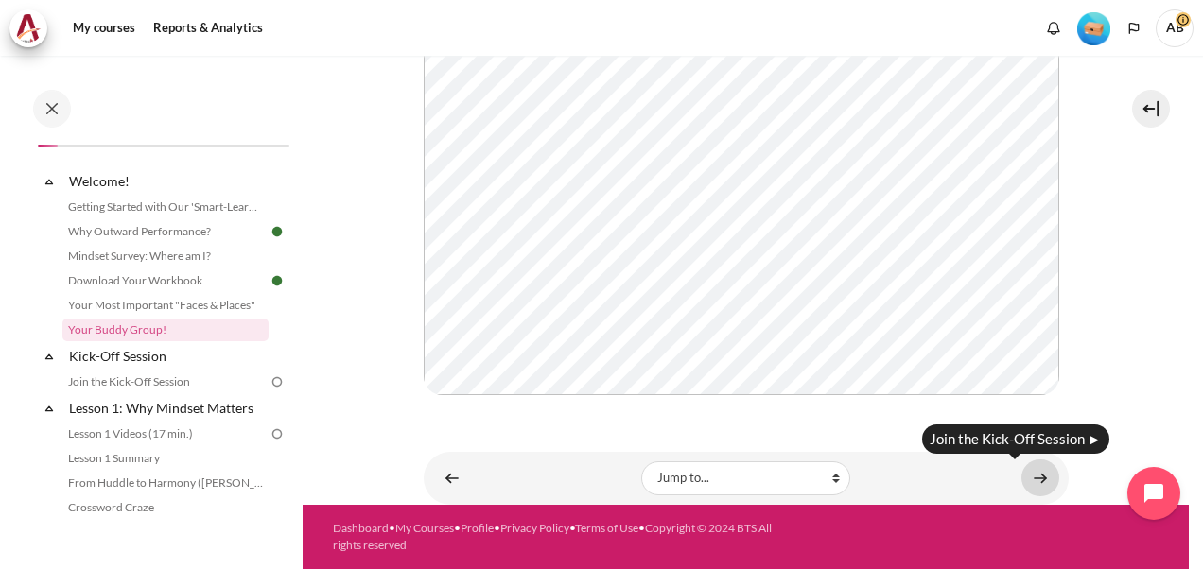
click at [1025, 481] on link "Content" at bounding box center [1041, 478] width 38 height 37
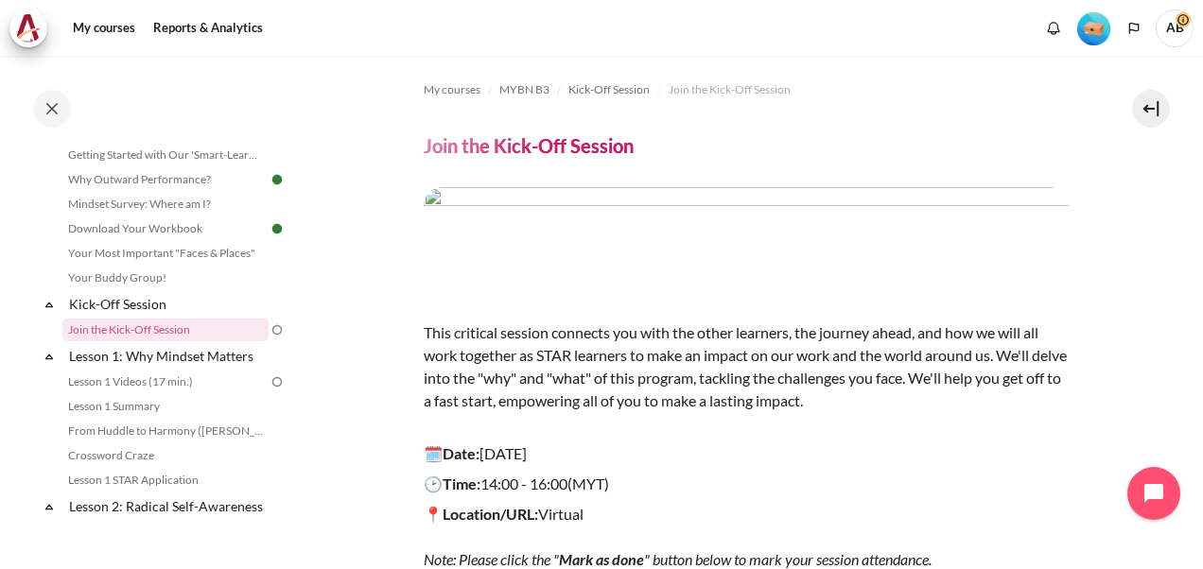
click at [694, 243] on img "Content" at bounding box center [746, 237] width 645 height 101
drag, startPoint x: 1167, startPoint y: 242, endPoint x: 1169, endPoint y: 303, distance: 60.6
click at [1169, 303] on section "My courses MYBN B3 Kick-Off Session Join the Kick-Off Session Join the Kick-Off…" at bounding box center [746, 417] width 886 height 723
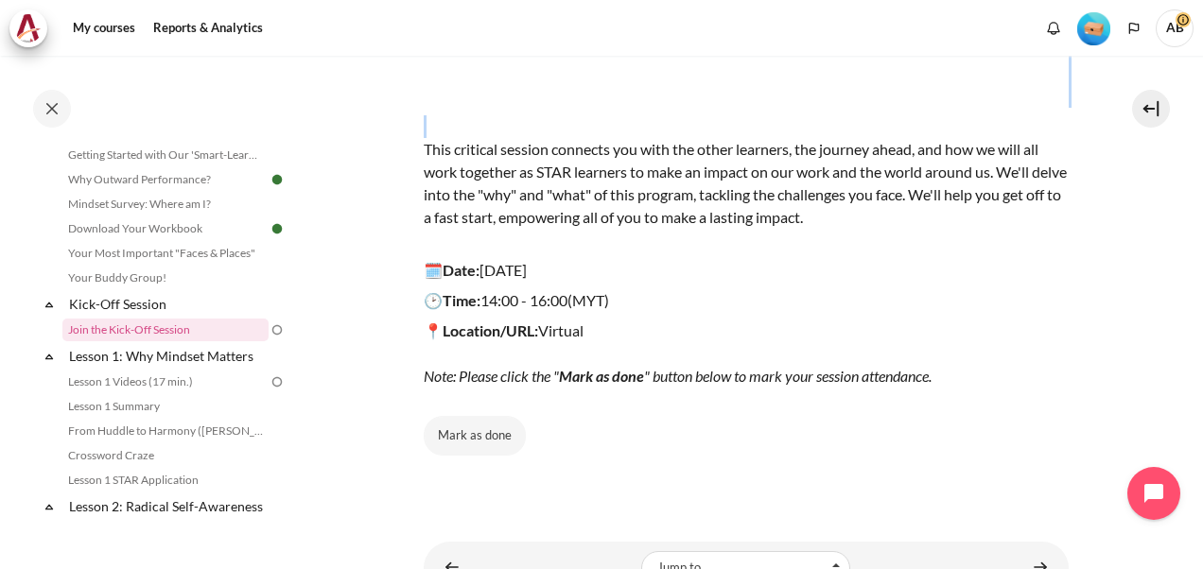
scroll to position [271, 0]
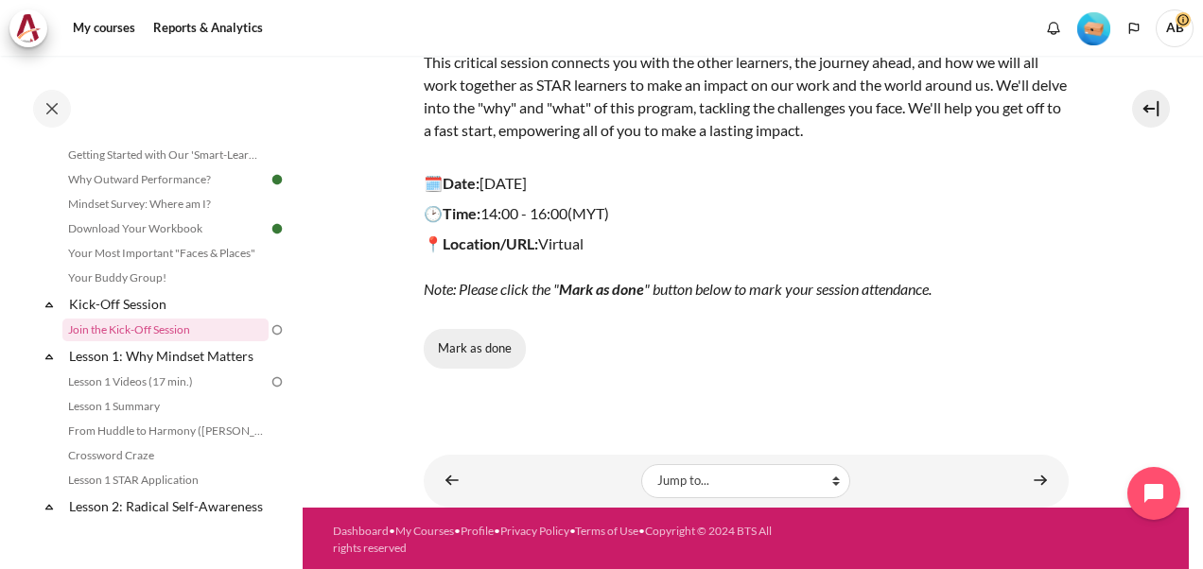
click at [481, 344] on button "Mark as done" at bounding box center [475, 349] width 102 height 40
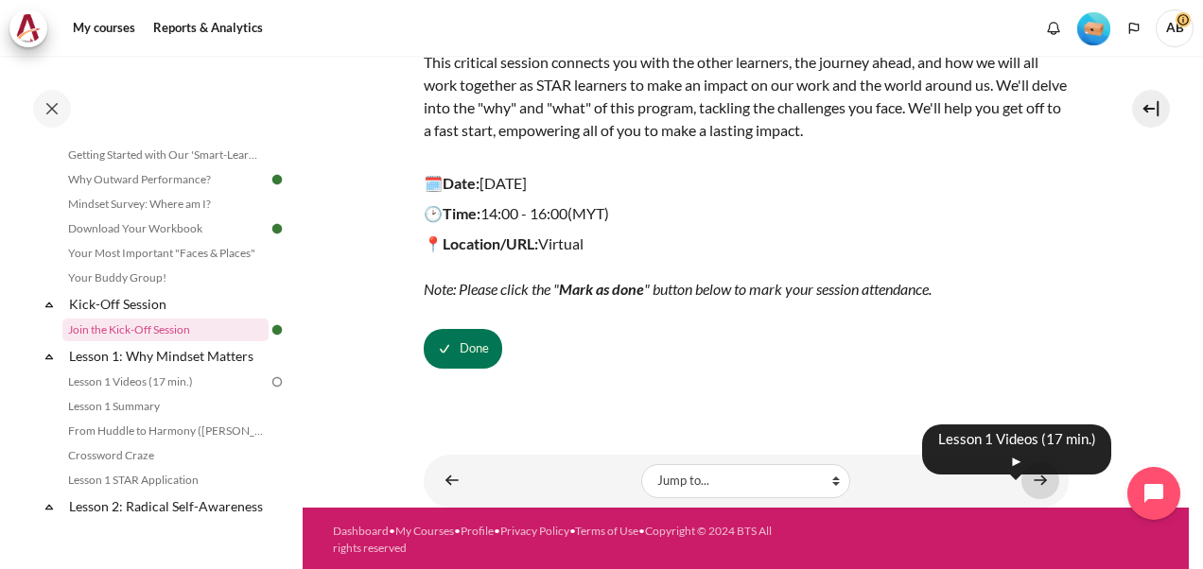
click at [1025, 469] on link "Content" at bounding box center [1041, 481] width 38 height 37
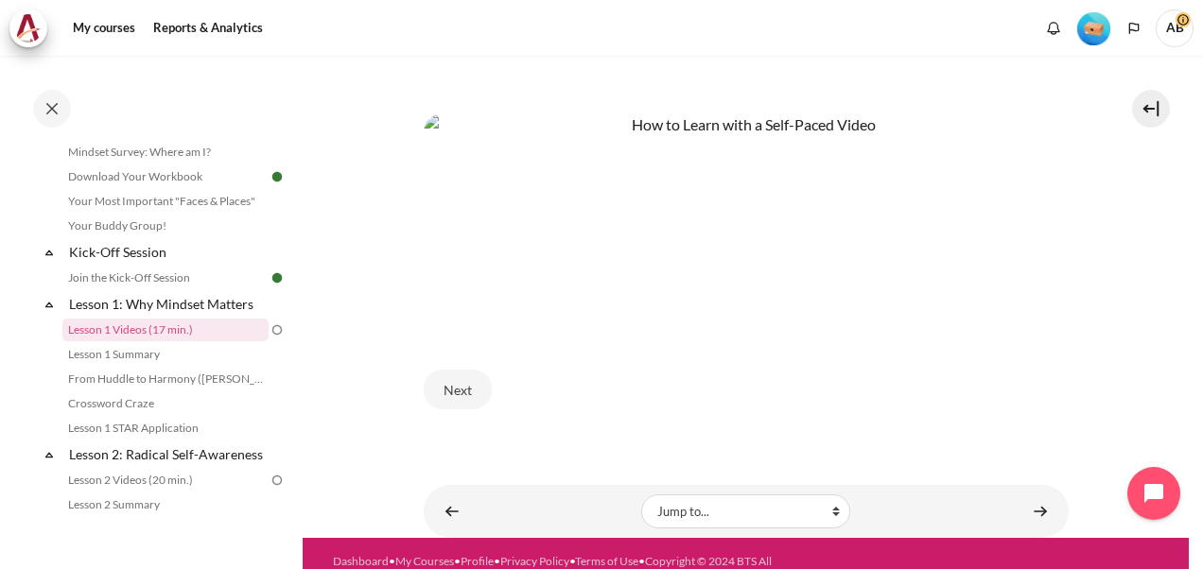
scroll to position [875, 0]
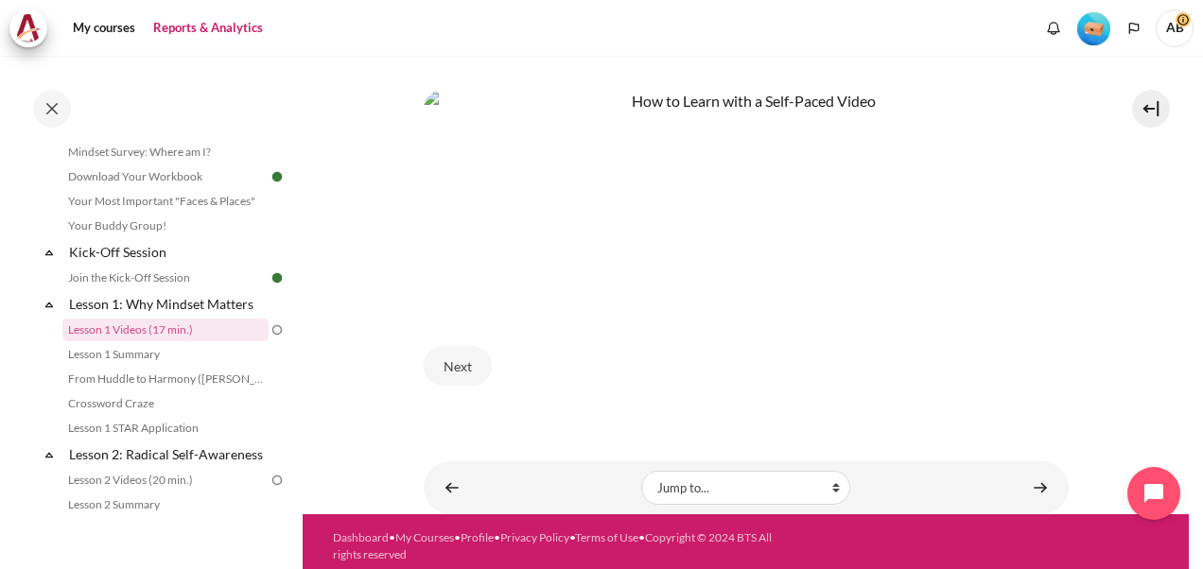
click at [184, 28] on link "Reports & Analytics" at bounding box center [208, 28] width 123 height 38
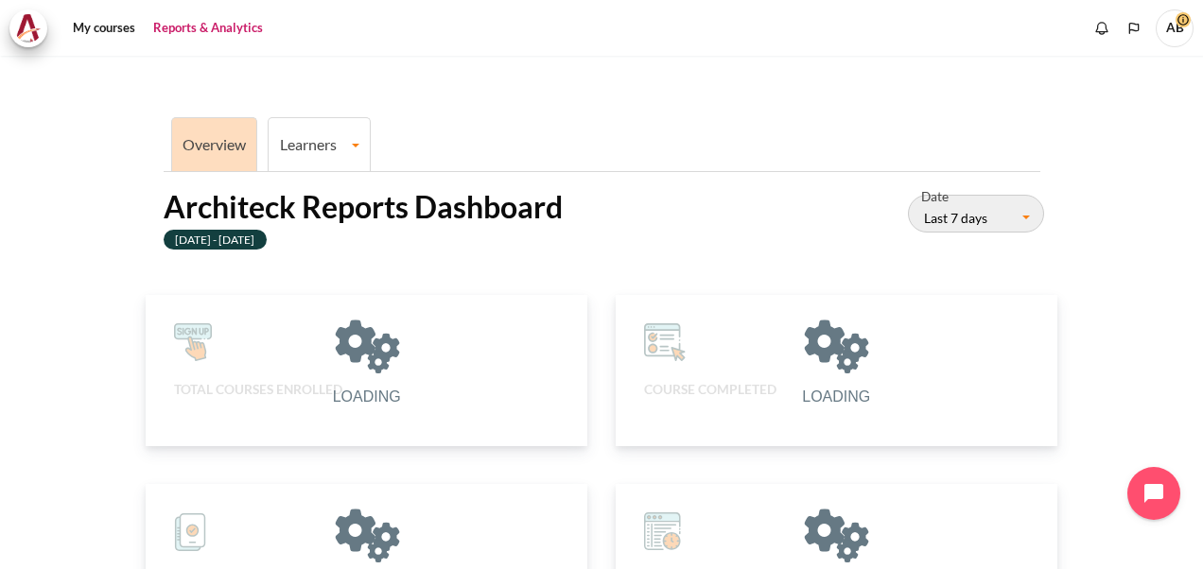
scroll to position [377, 419]
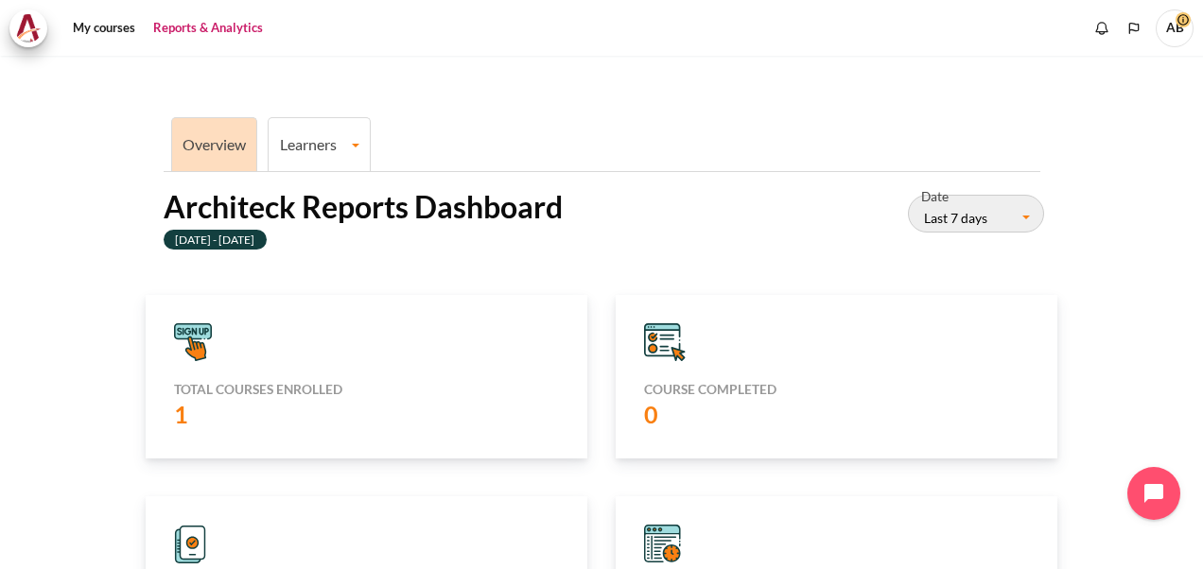
drag, startPoint x: 1192, startPoint y: 190, endPoint x: 1198, endPoint y: 229, distance: 39.2
click at [1198, 229] on div "Overview Learners Learner Course Progress Architeck Reports Dashboard 06 Septem…" at bounding box center [601, 313] width 1203 height 514
click at [308, 193] on h2 "Architeck Reports Dashboard" at bounding box center [363, 207] width 399 height 40
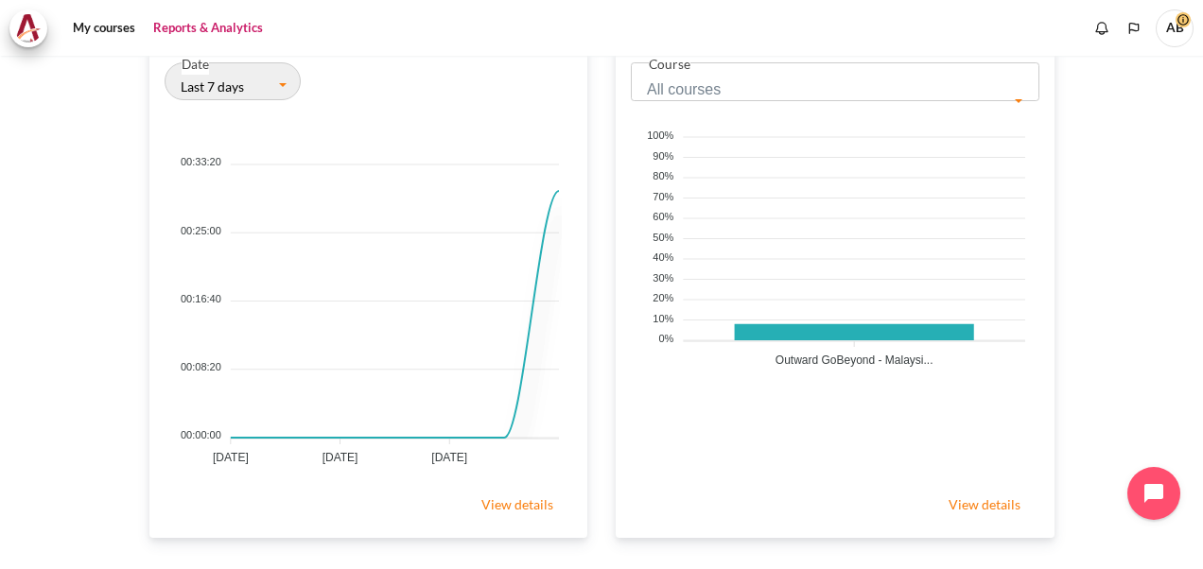
scroll to position [687, 0]
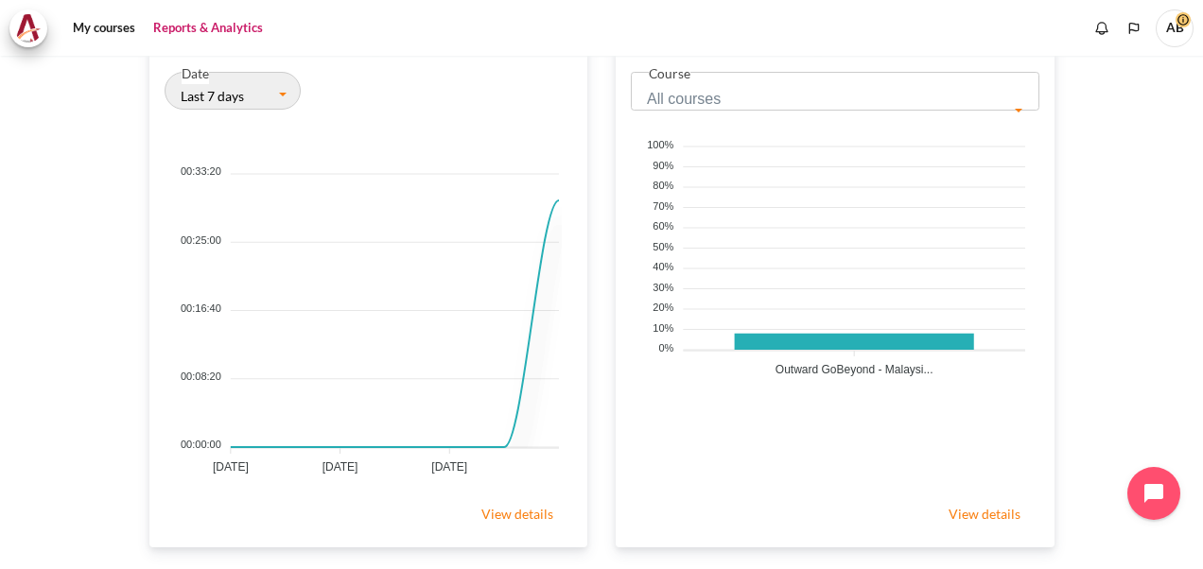
click at [970, 515] on link "View details" at bounding box center [985, 514] width 110 height 38
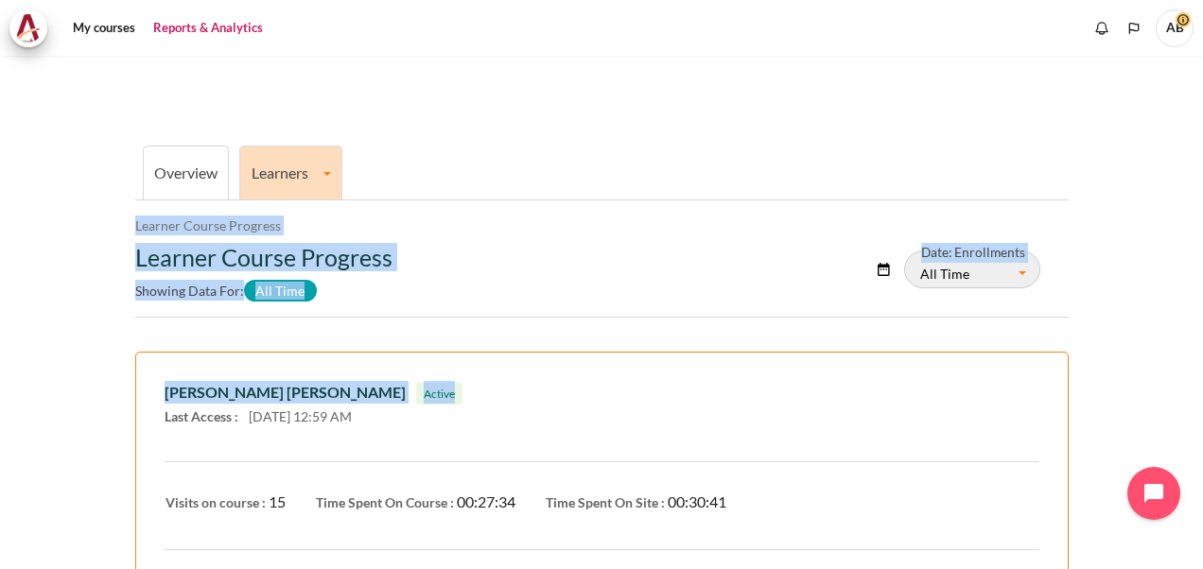
drag, startPoint x: 1187, startPoint y: 170, endPoint x: 1190, endPoint y: 388, distance: 217.6
click at [1190, 388] on div "Overview Learners Learner Course Progress Learner Course Progress Learner Cours…" at bounding box center [601, 313] width 1203 height 514
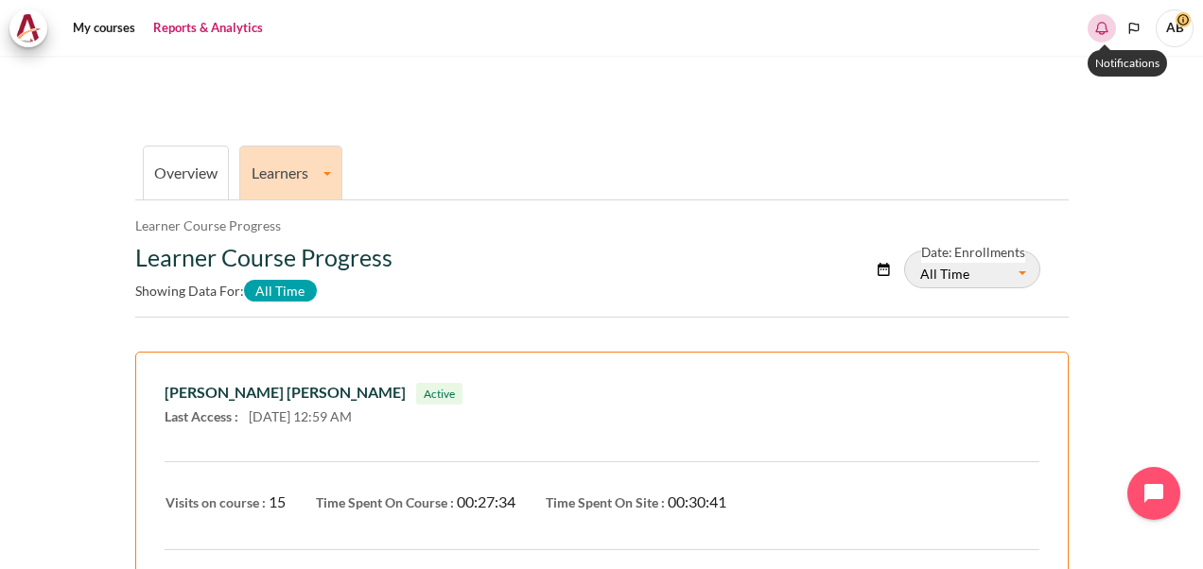
click at [1098, 34] on icon "Show notification window with no new notifications" at bounding box center [1102, 28] width 19 height 19
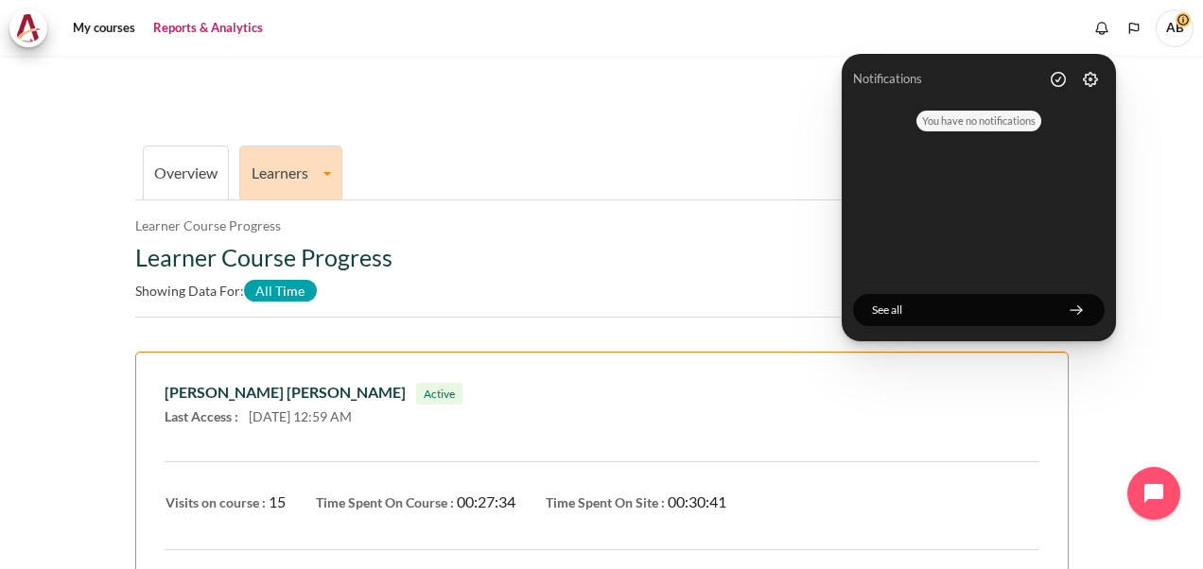
click at [177, 28] on link "Reports & Analytics" at bounding box center [208, 28] width 123 height 38
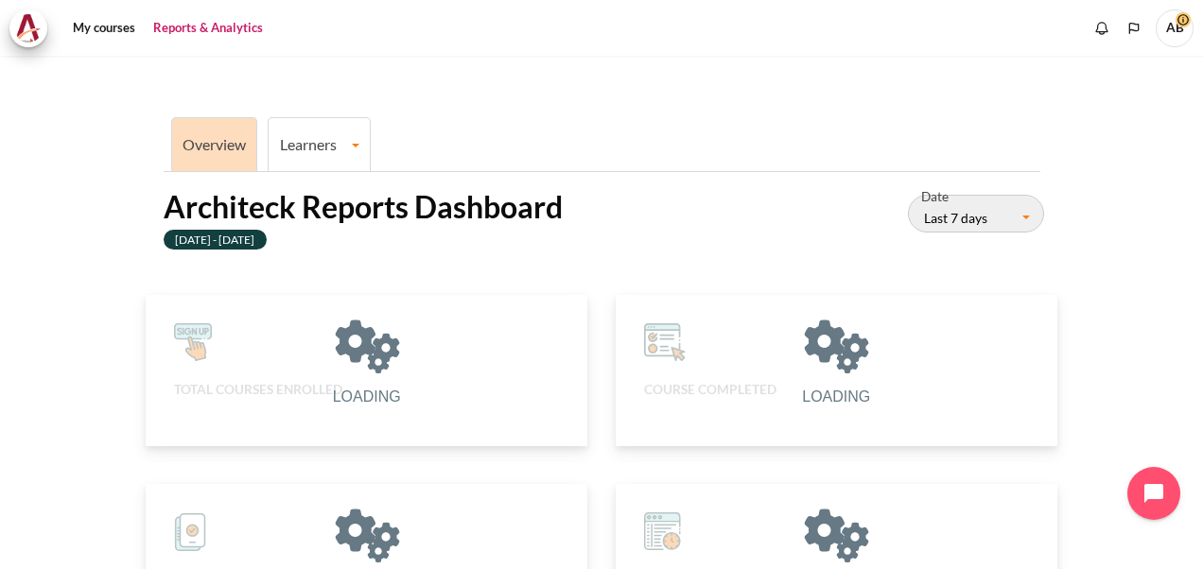
scroll to position [377, 419]
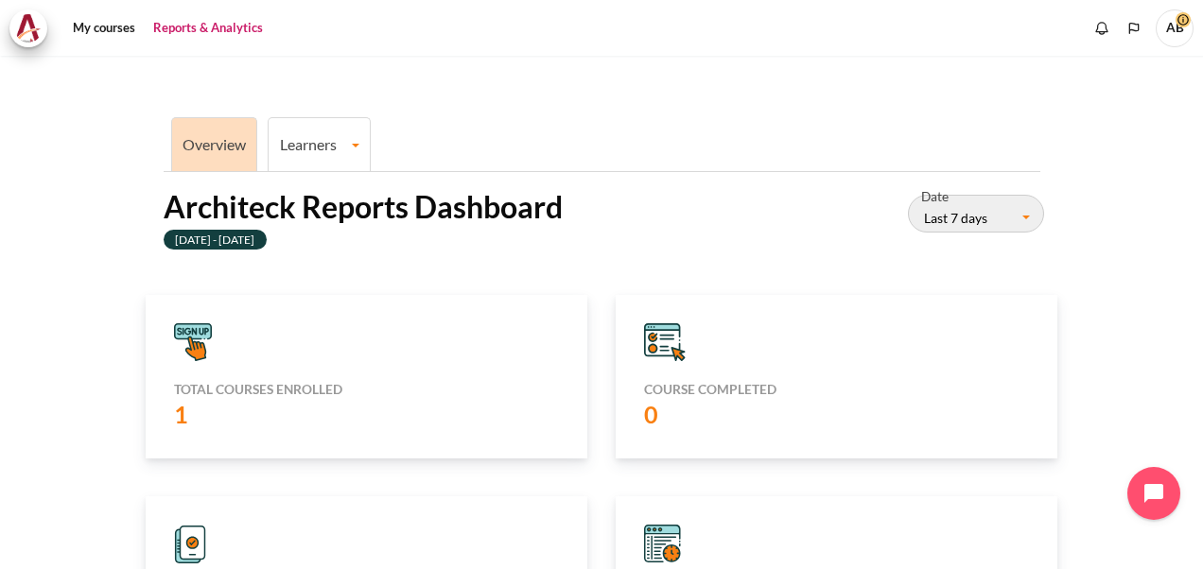
click at [216, 233] on label "[DATE] - [DATE]" at bounding box center [216, 240] width 104 height 20
drag, startPoint x: 1193, startPoint y: 91, endPoint x: 1193, endPoint y: 163, distance: 71.9
click at [1193, 163] on div "Overview Learners Learner Course Progress Architeck Reports Dashboard [DATE] - …" at bounding box center [601, 313] width 1203 height 514
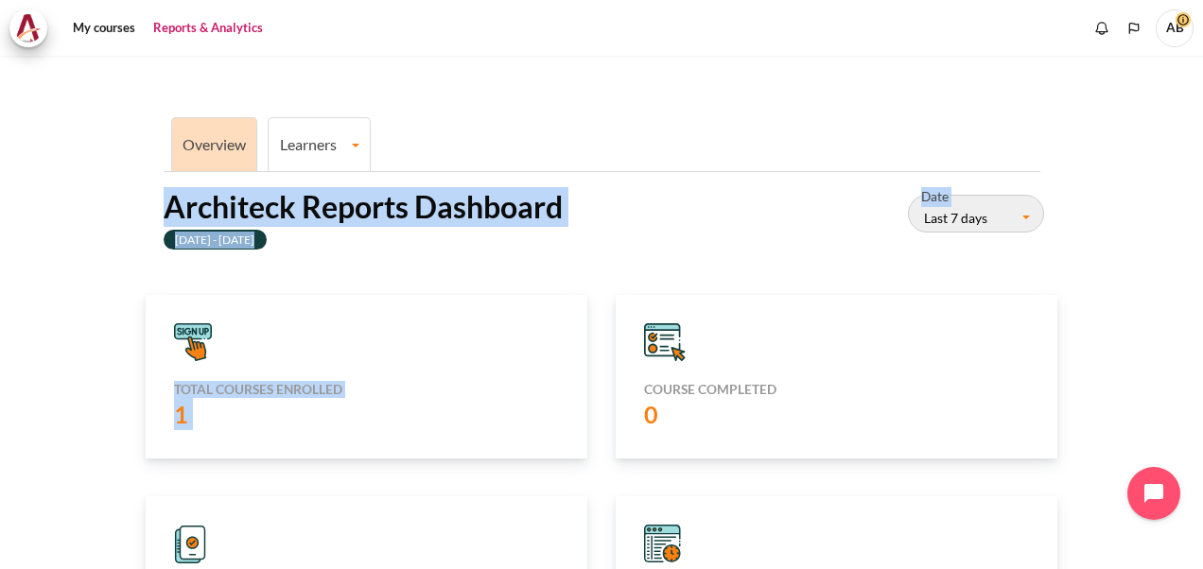
drag, startPoint x: 1193, startPoint y: 163, endPoint x: 1205, endPoint y: 342, distance: 180.1
click at [1202, 342] on html "Skip to main content My courses" at bounding box center [601, 284] width 1203 height 569
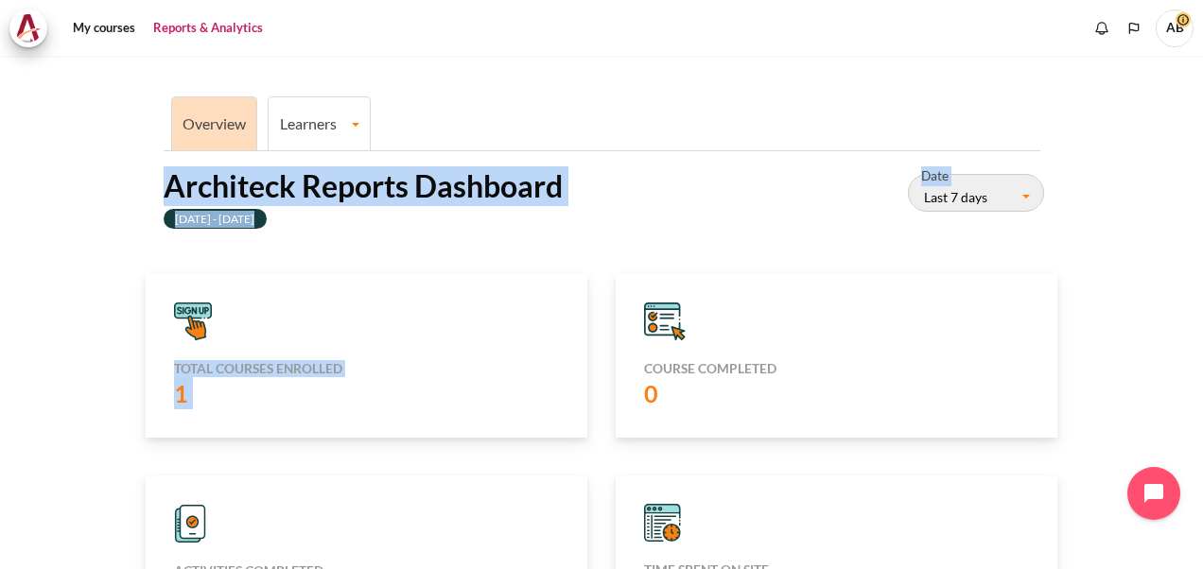
scroll to position [0, 0]
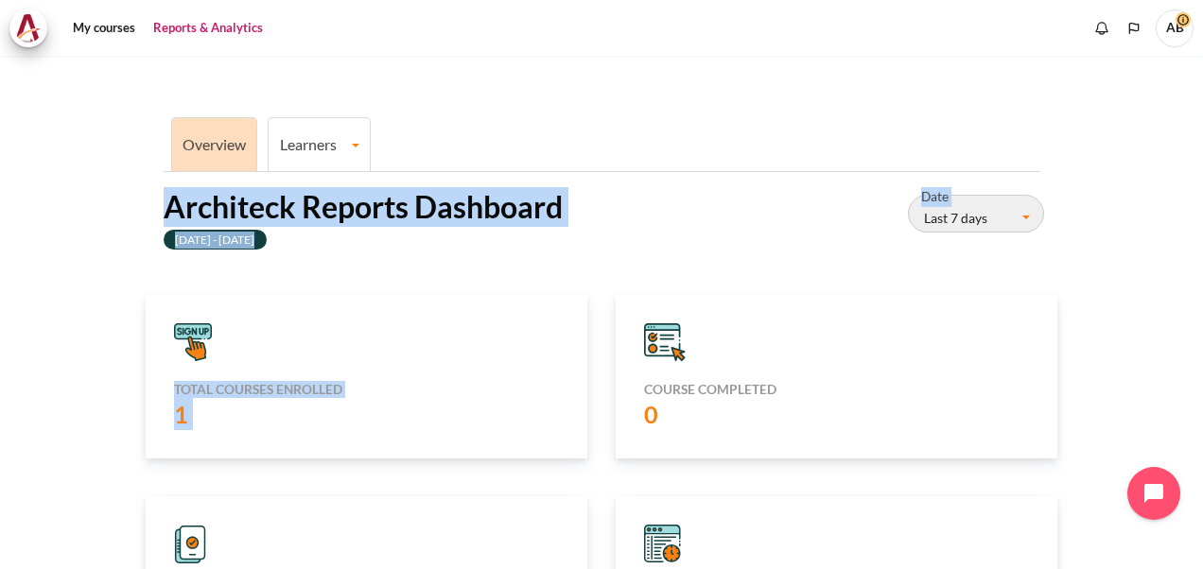
click at [1010, 201] on button "Last 7 days" at bounding box center [976, 214] width 136 height 38
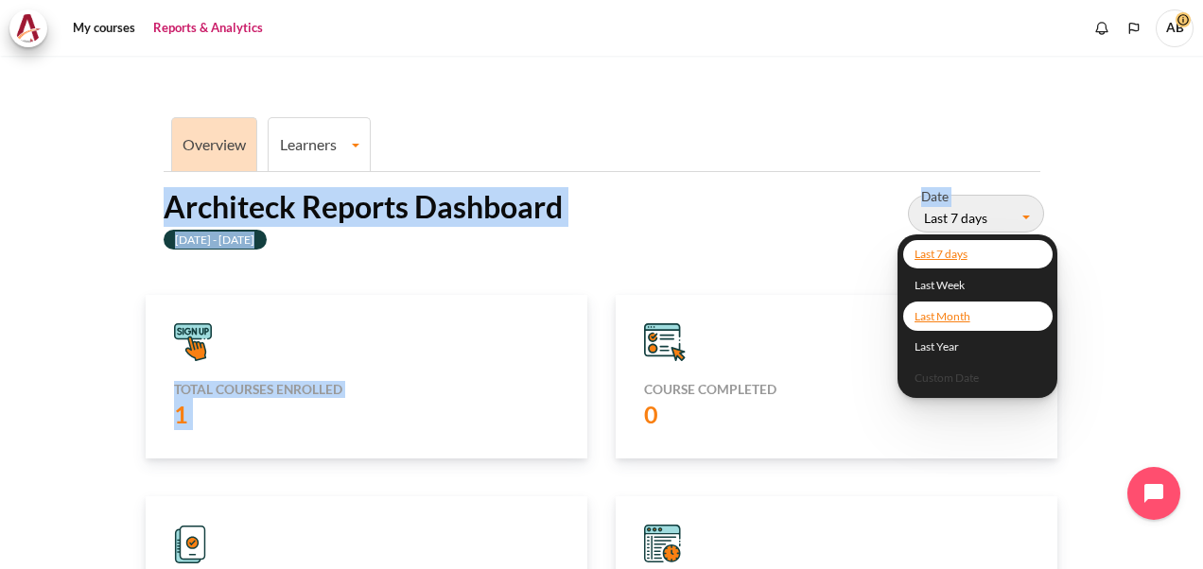
click at [935, 308] on link "Last Month" at bounding box center [977, 316] width 149 height 29
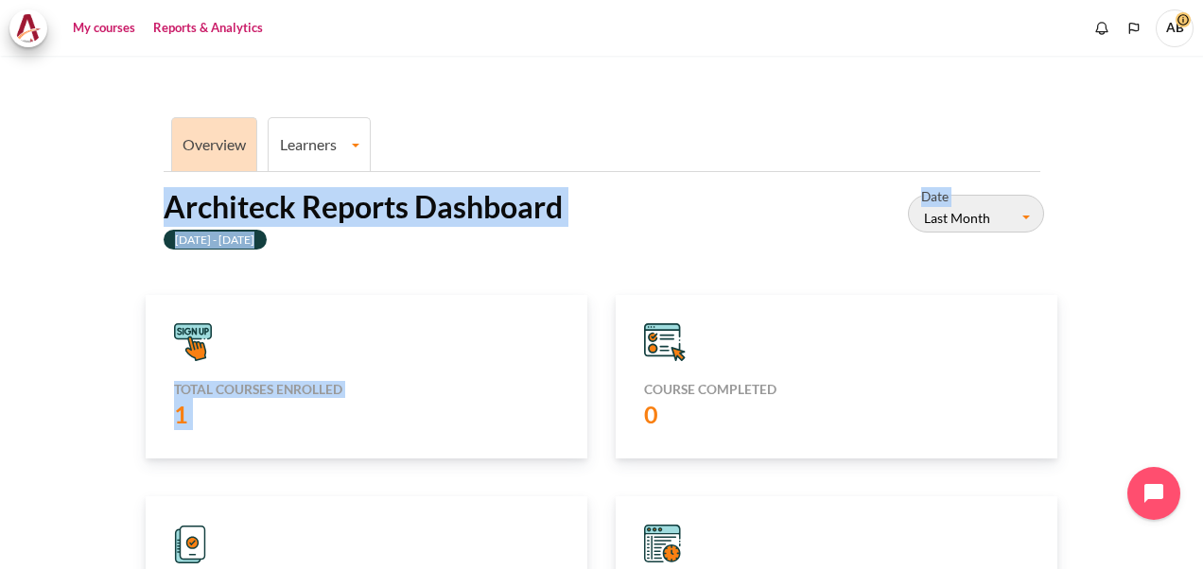
click at [96, 19] on link "My courses" at bounding box center [104, 28] width 76 height 38
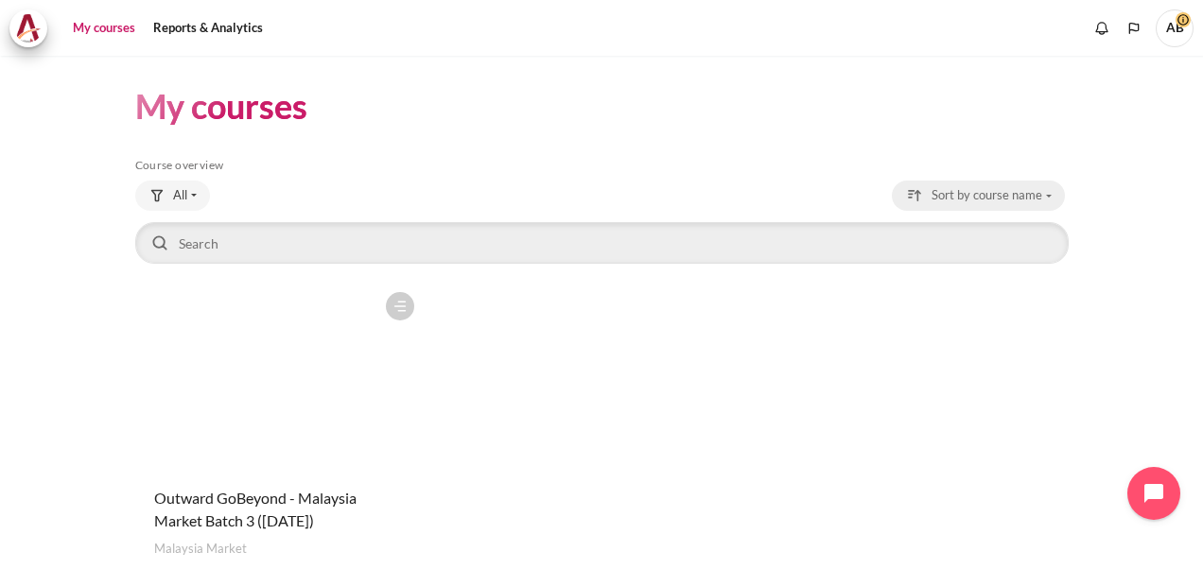
click at [975, 186] on span "Sort by course name" at bounding box center [987, 195] width 111 height 19
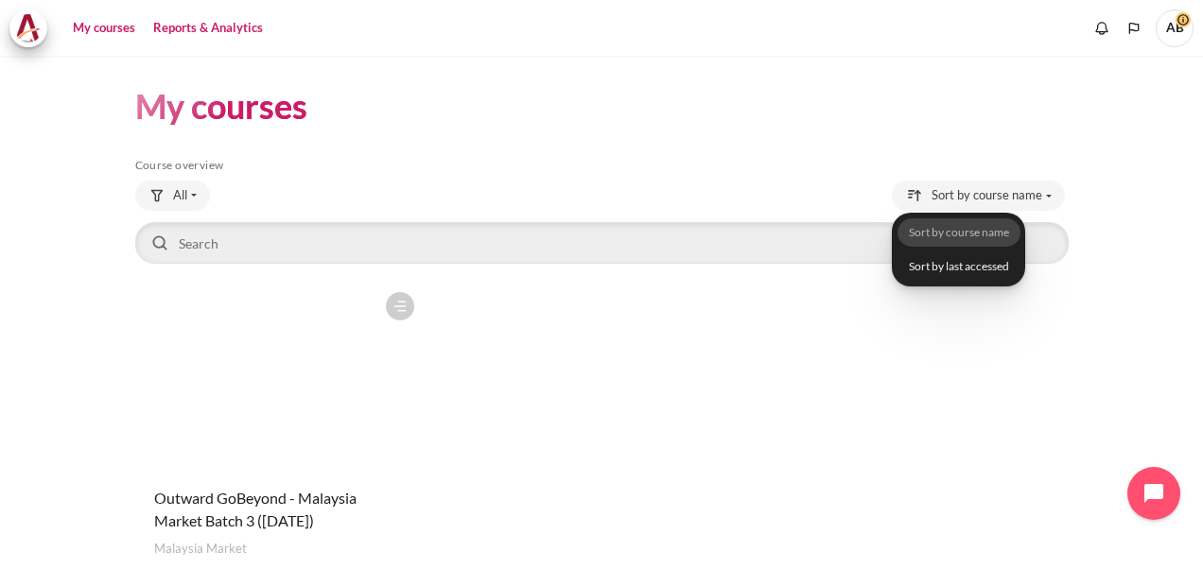
click at [208, 19] on link "Reports & Analytics" at bounding box center [208, 28] width 123 height 38
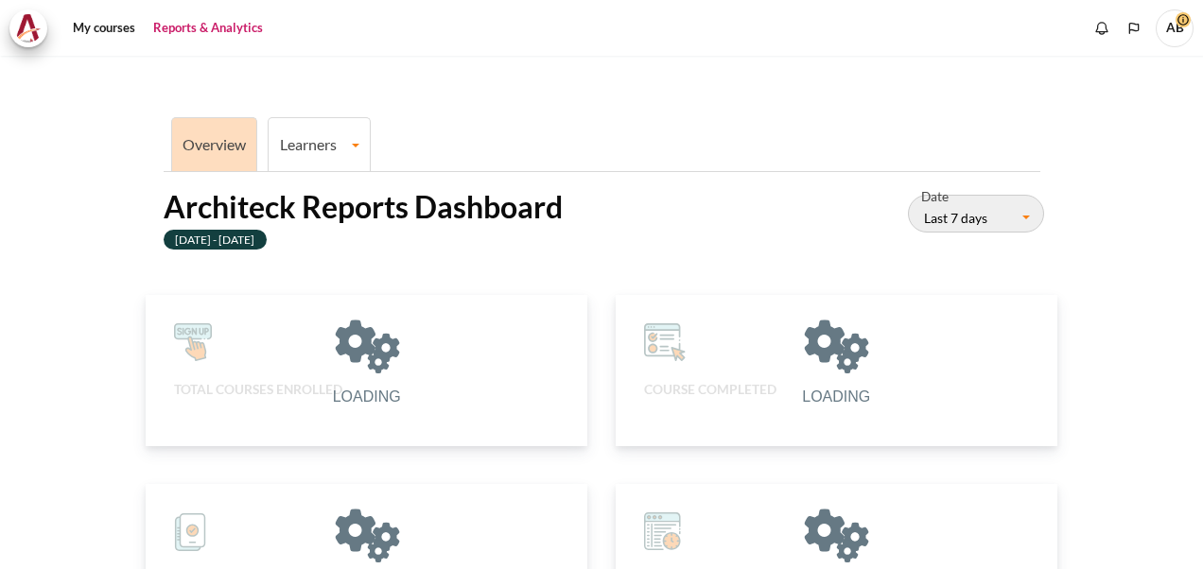
scroll to position [377, 419]
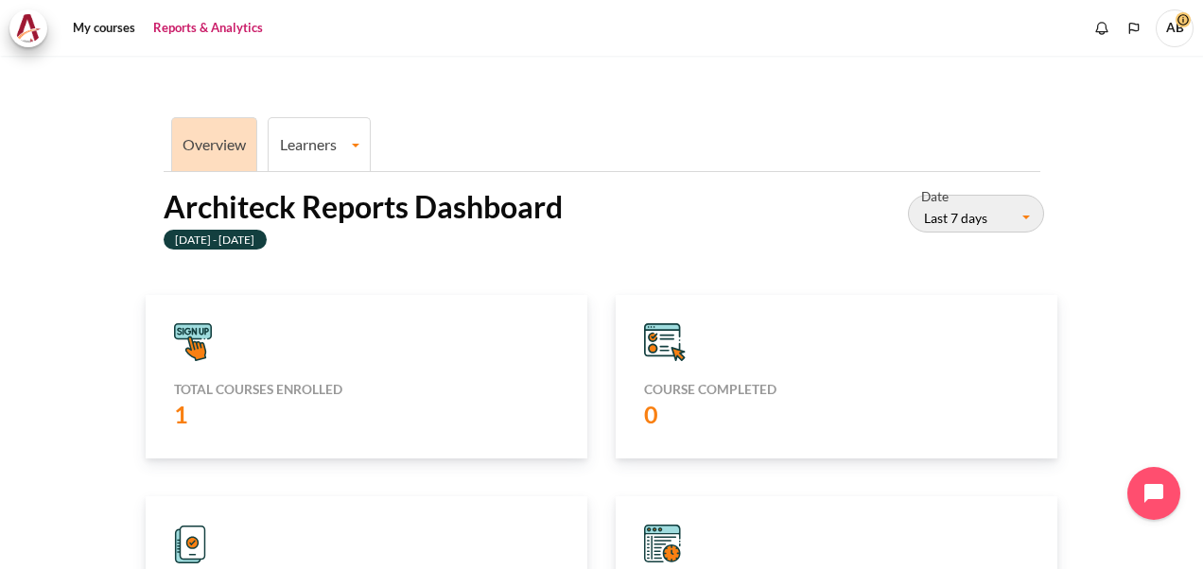
click at [291, 407] on div "1" at bounding box center [366, 414] width 385 height 32
click at [283, 388] on h5 "Total courses enrolled" at bounding box center [366, 389] width 385 height 17
click at [206, 367] on div "Total courses enrolled 1" at bounding box center [367, 377] width 442 height 164
click at [199, 341] on icon "Content" at bounding box center [193, 342] width 38 height 38
click at [201, 376] on div "Total courses enrolled 1" at bounding box center [367, 377] width 442 height 164
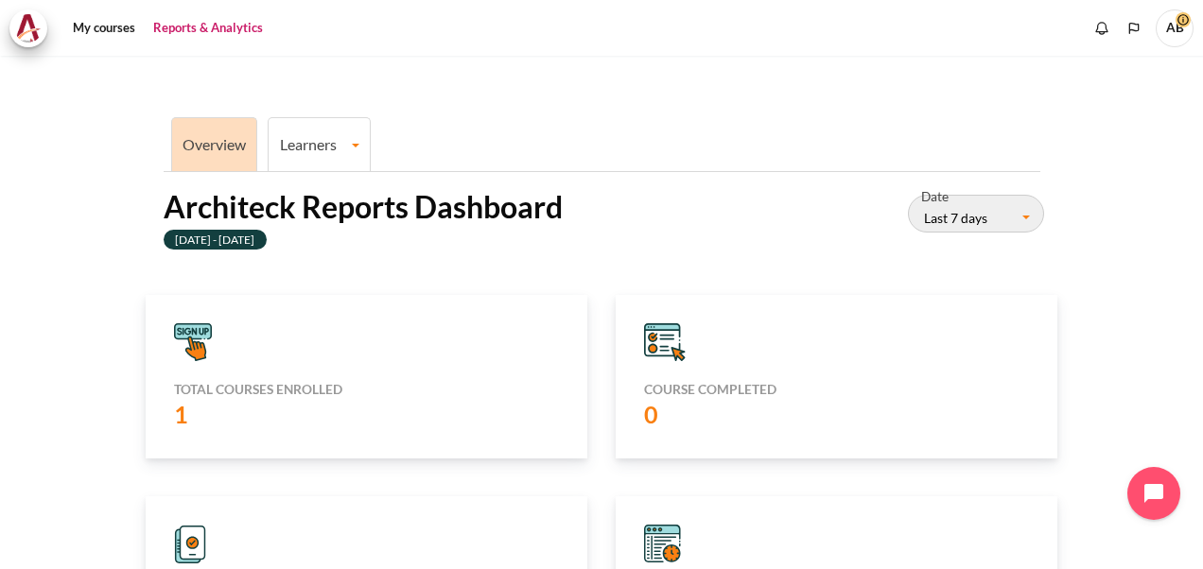
click at [678, 360] on div "Course completed 0" at bounding box center [837, 377] width 442 height 164
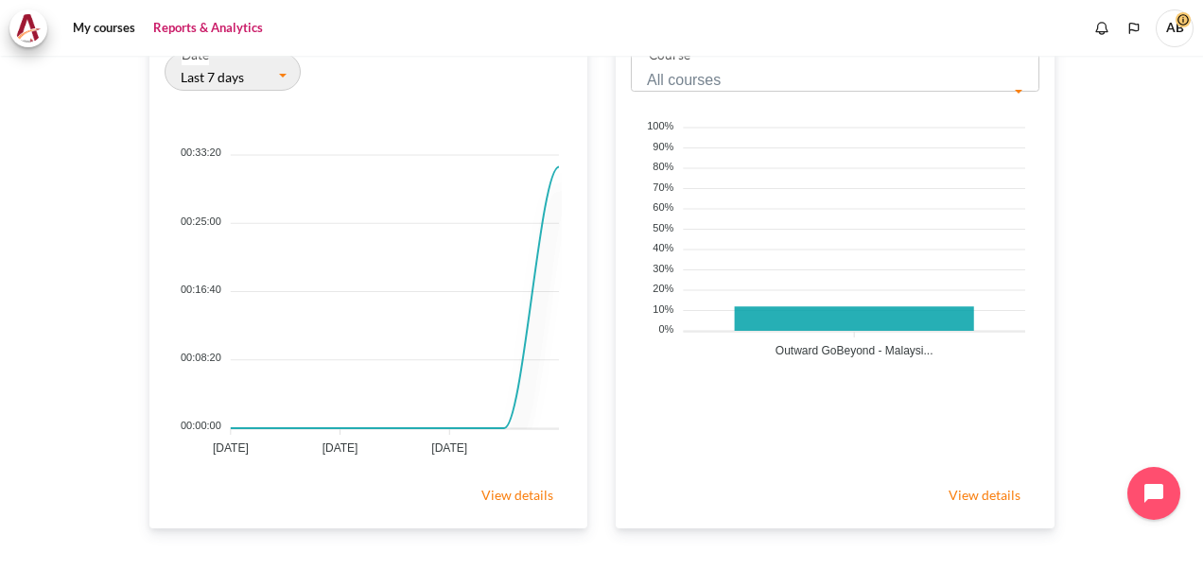
scroll to position [777, 0]
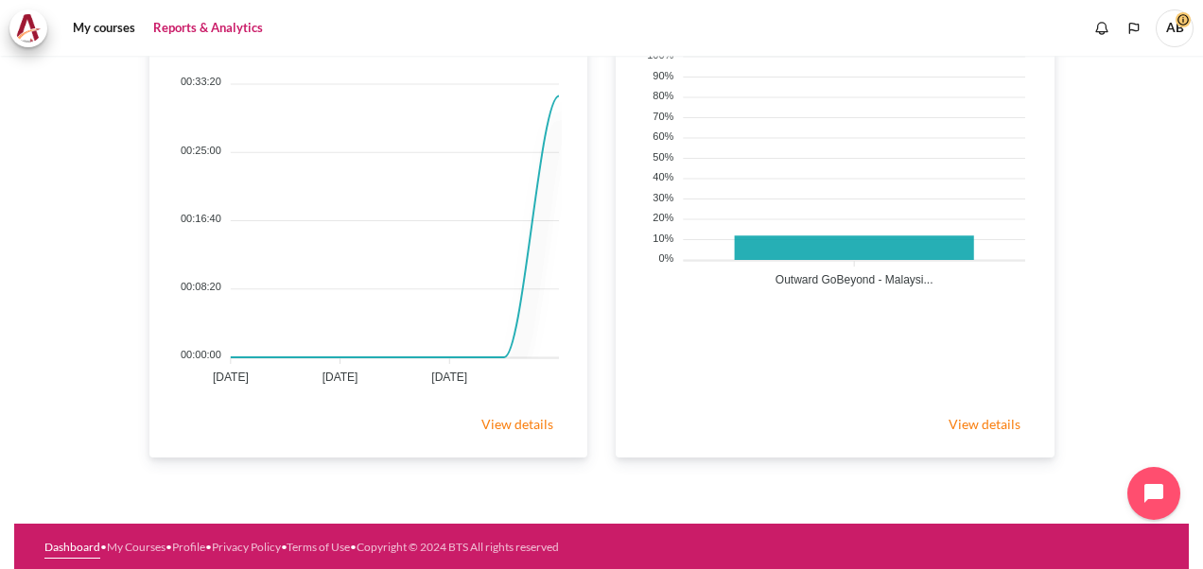
click at [87, 549] on link "Dashboard" at bounding box center [72, 547] width 56 height 14
